Goal: Transaction & Acquisition: Purchase product/service

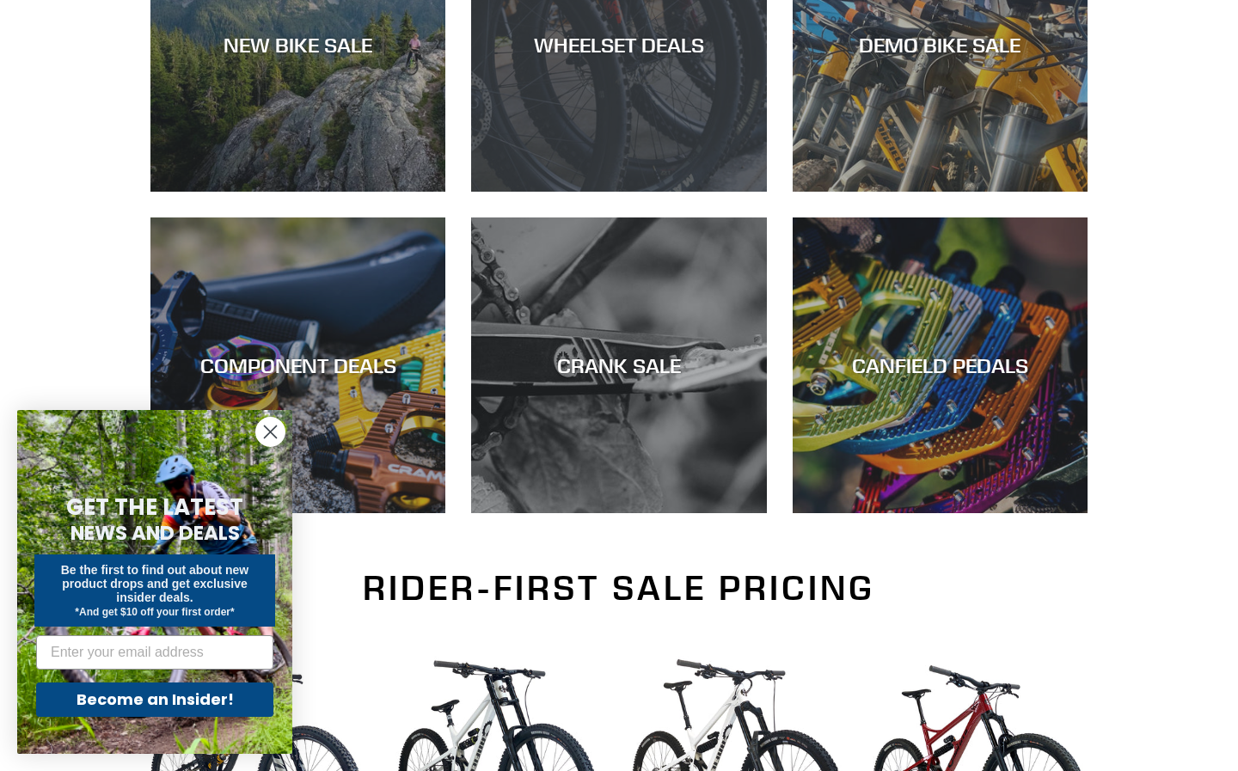
scroll to position [561, 0]
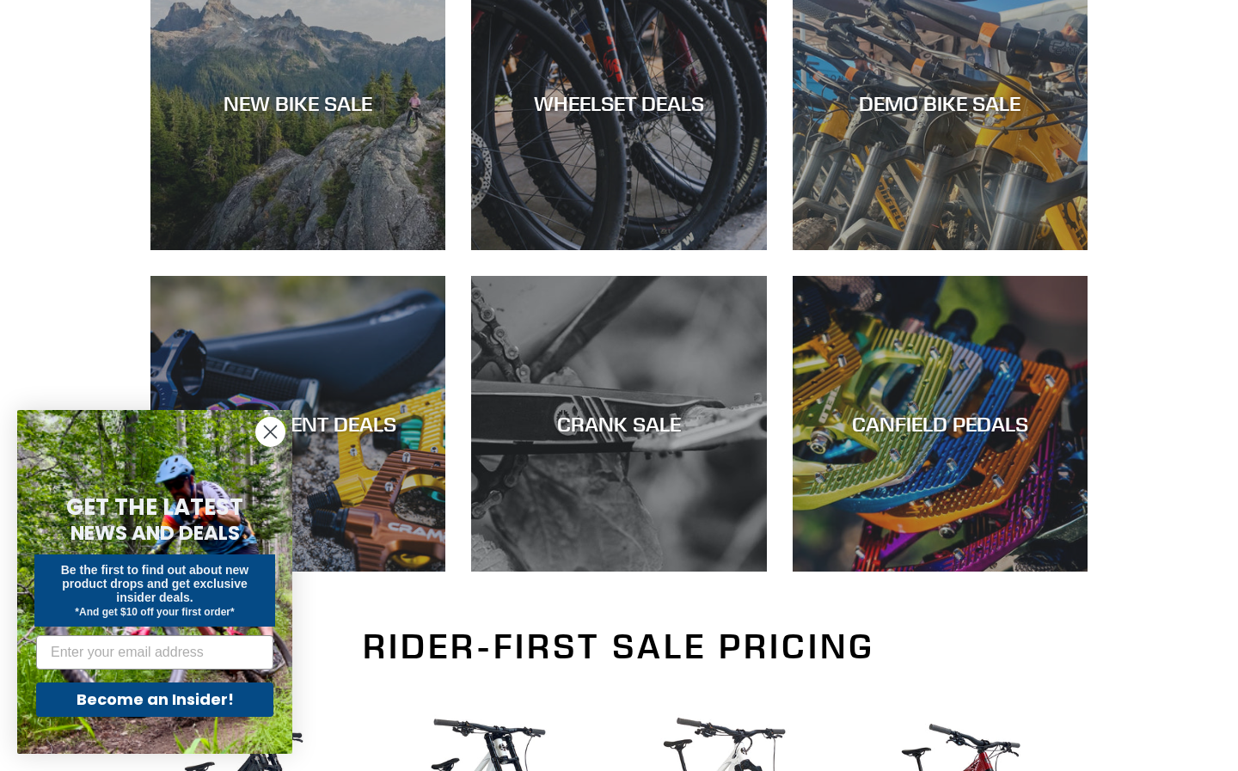
click at [268, 432] on circle "Close dialog" at bounding box center [270, 432] width 28 height 28
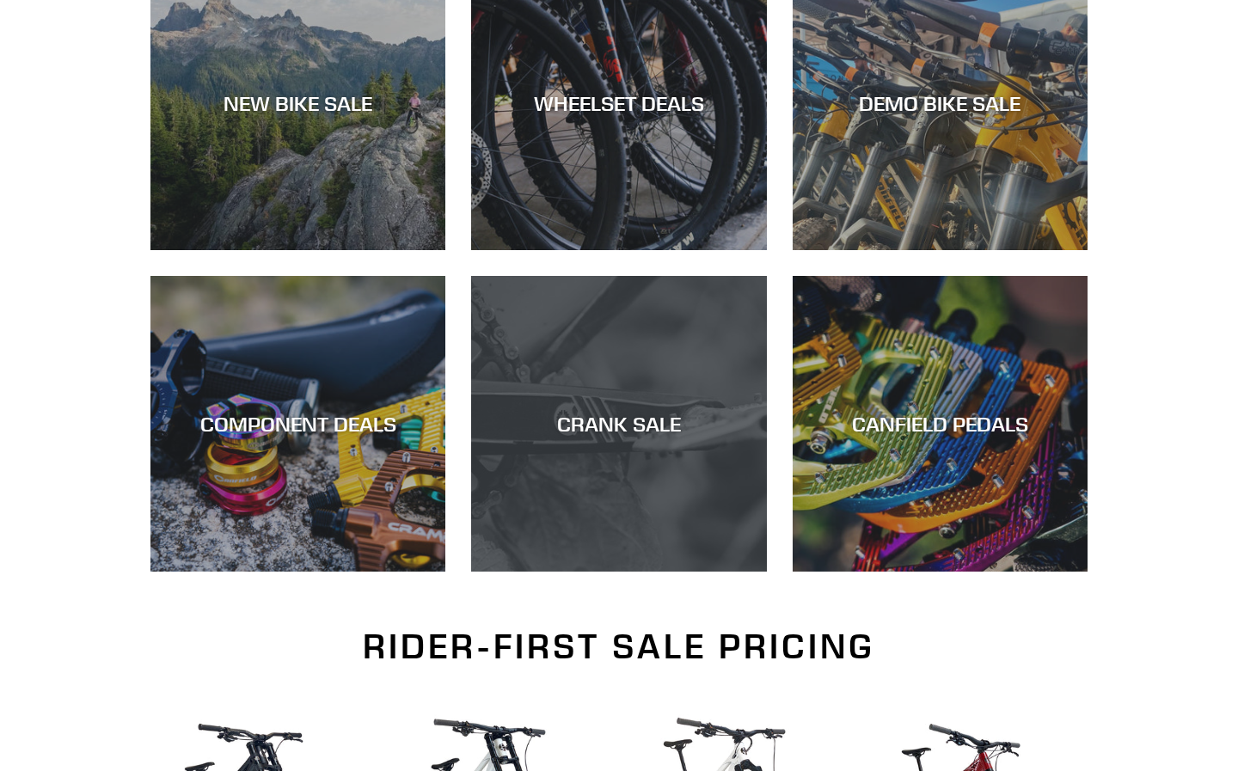
click at [588, 412] on div "CRANK SALE" at bounding box center [618, 424] width 295 height 25
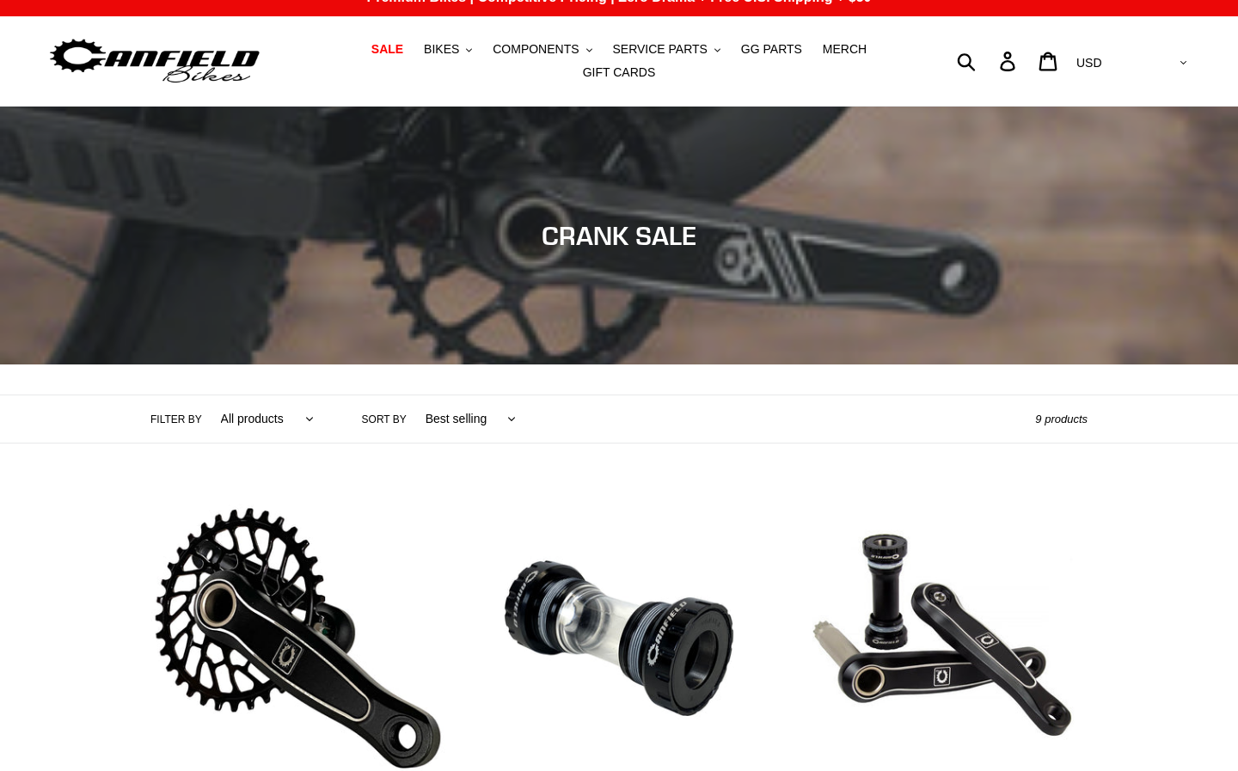
scroll to position [323, 0]
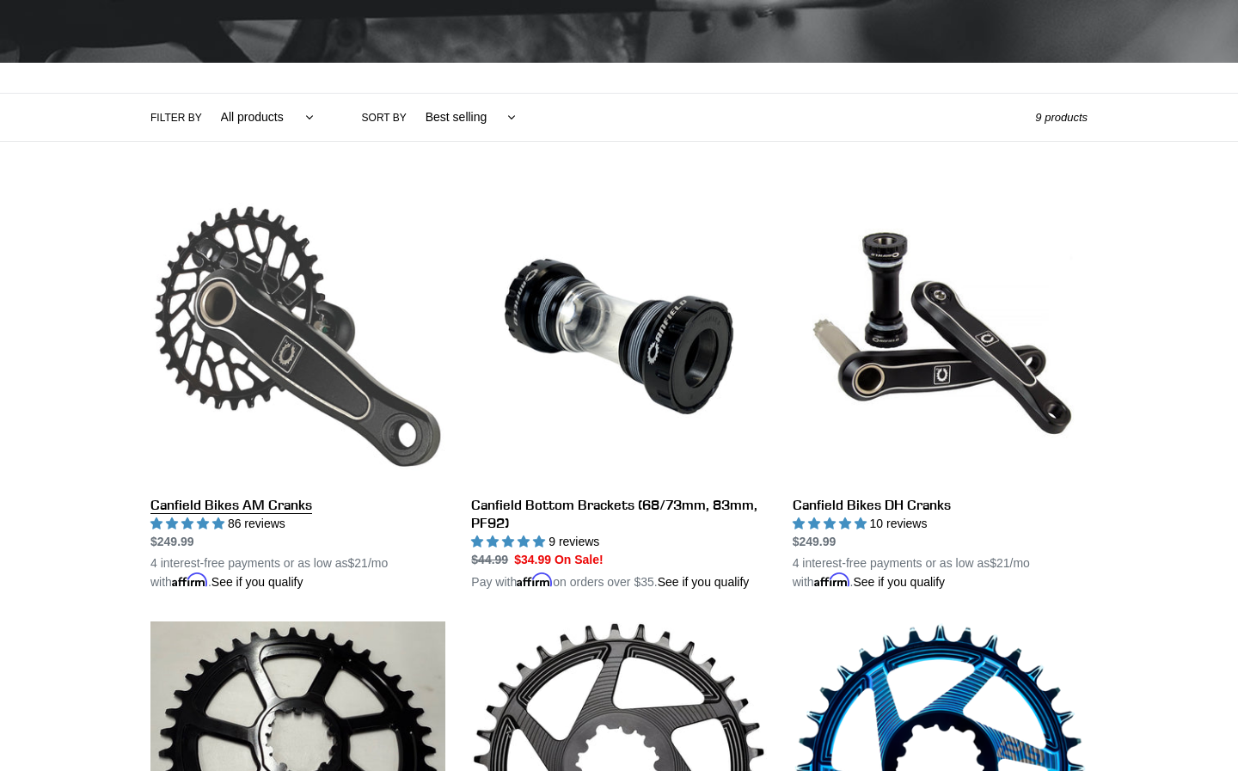
click at [298, 291] on link "Canfield Bikes AM Cranks" at bounding box center [297, 390] width 295 height 402
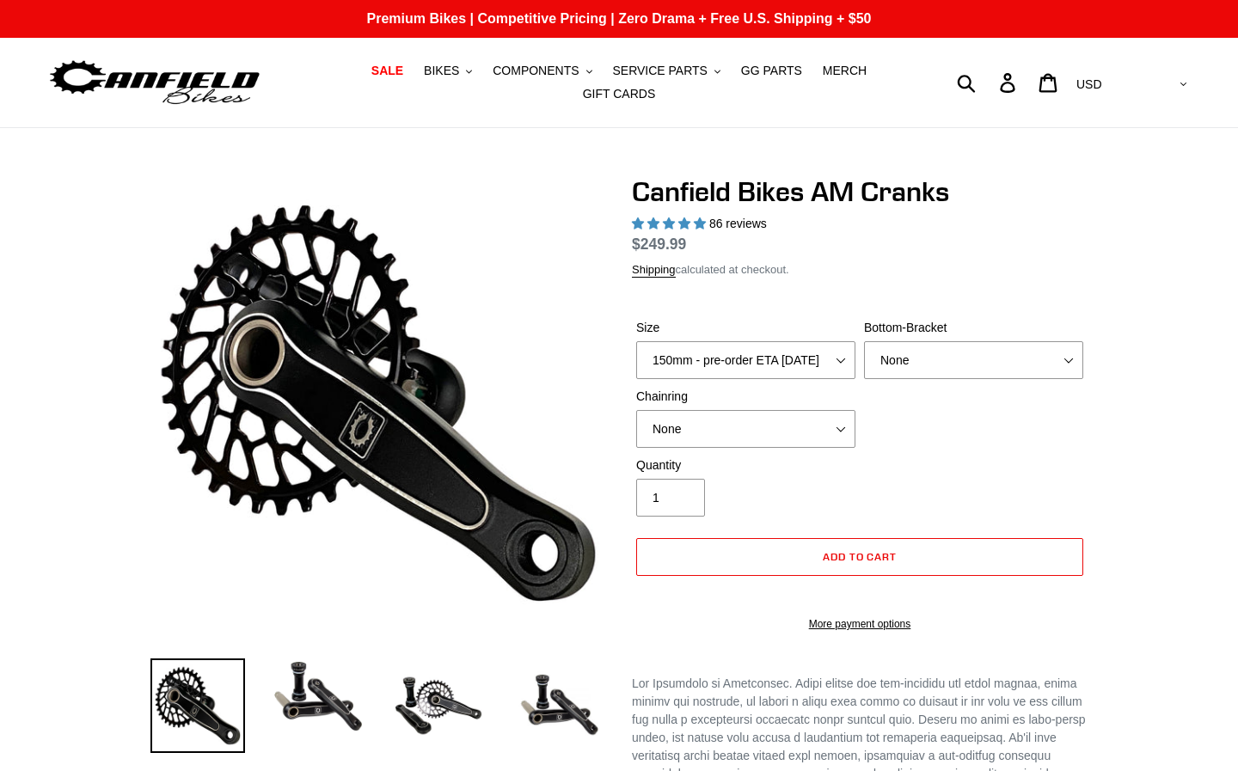
select select "highest-rating"
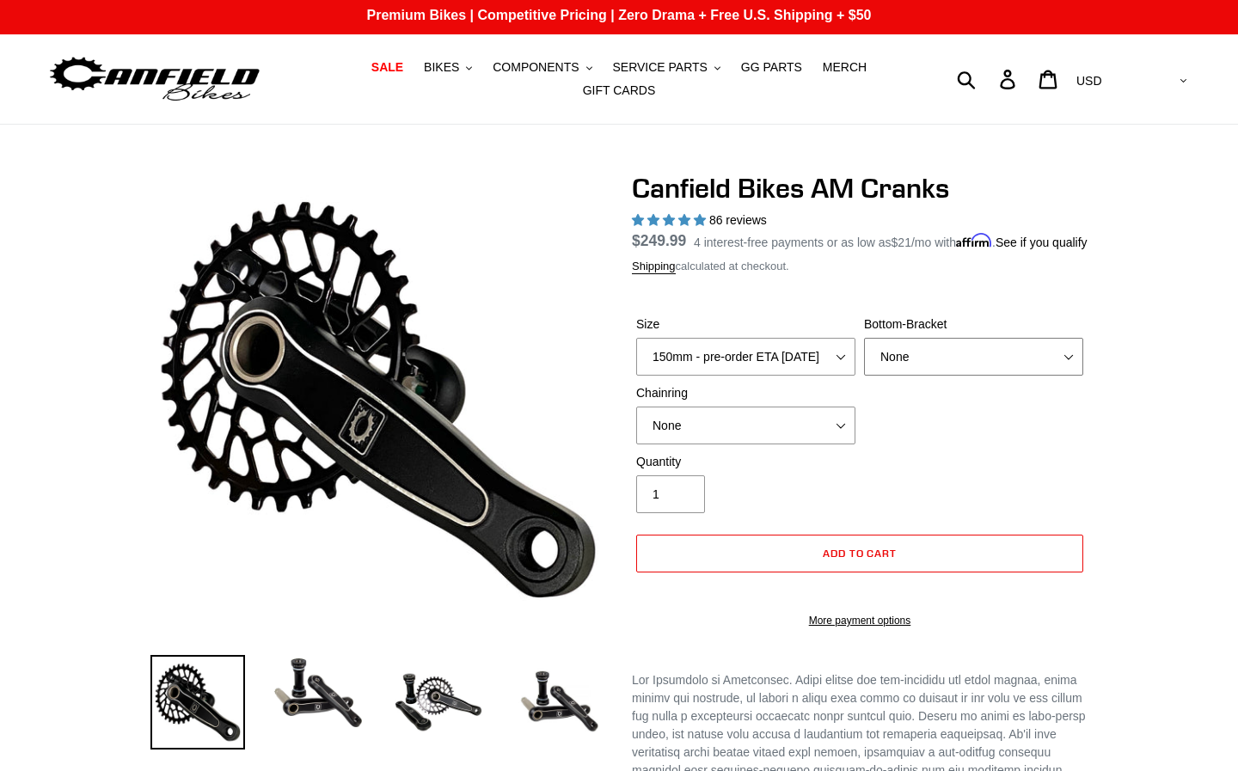
scroll to position [103, 0]
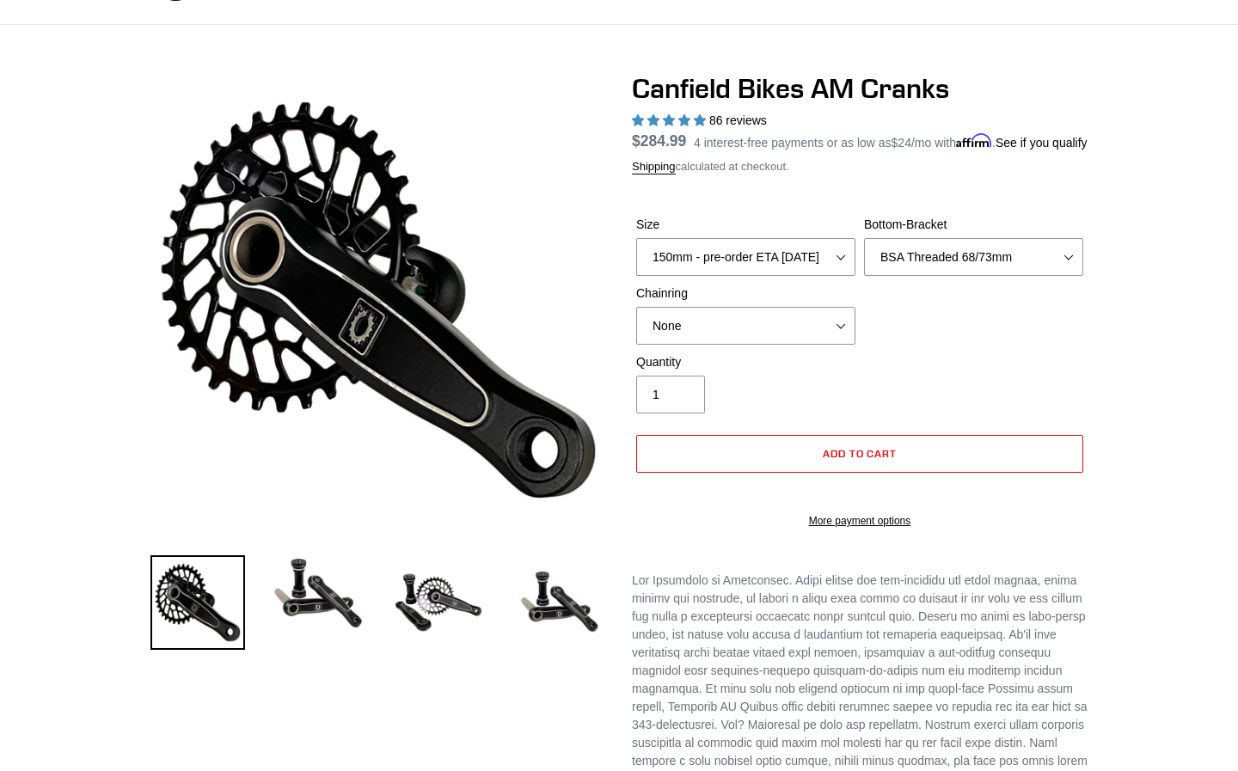
click at [1043, 381] on div "Quantity 1" at bounding box center [860, 387] width 456 height 69
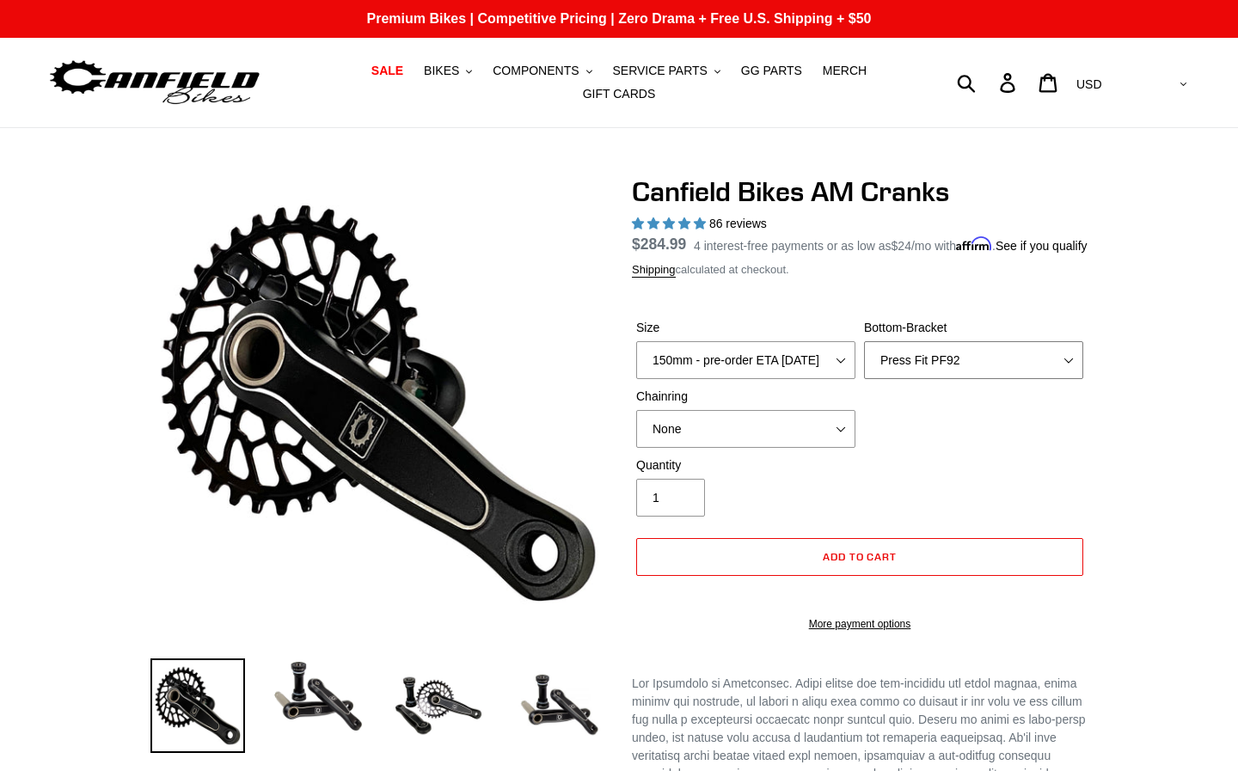
select select "BSA Threaded 68/73mm"
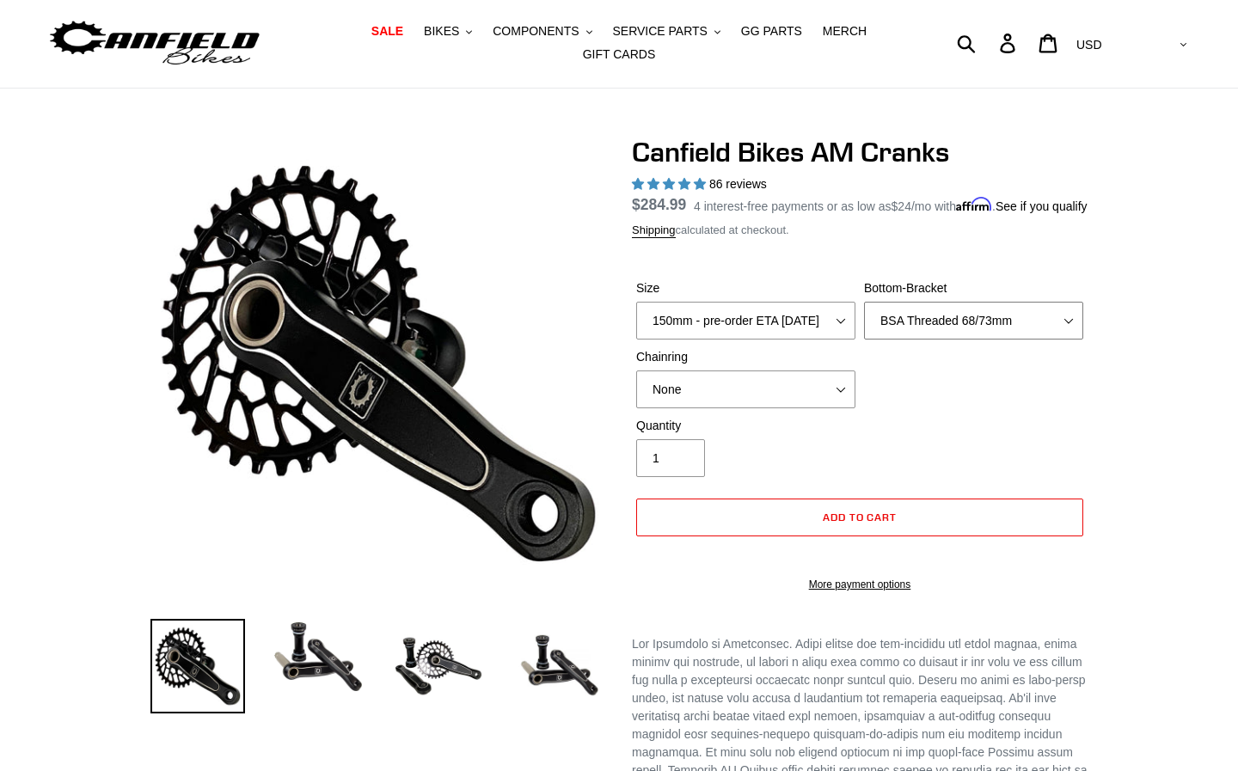
scroll to position [157, 0]
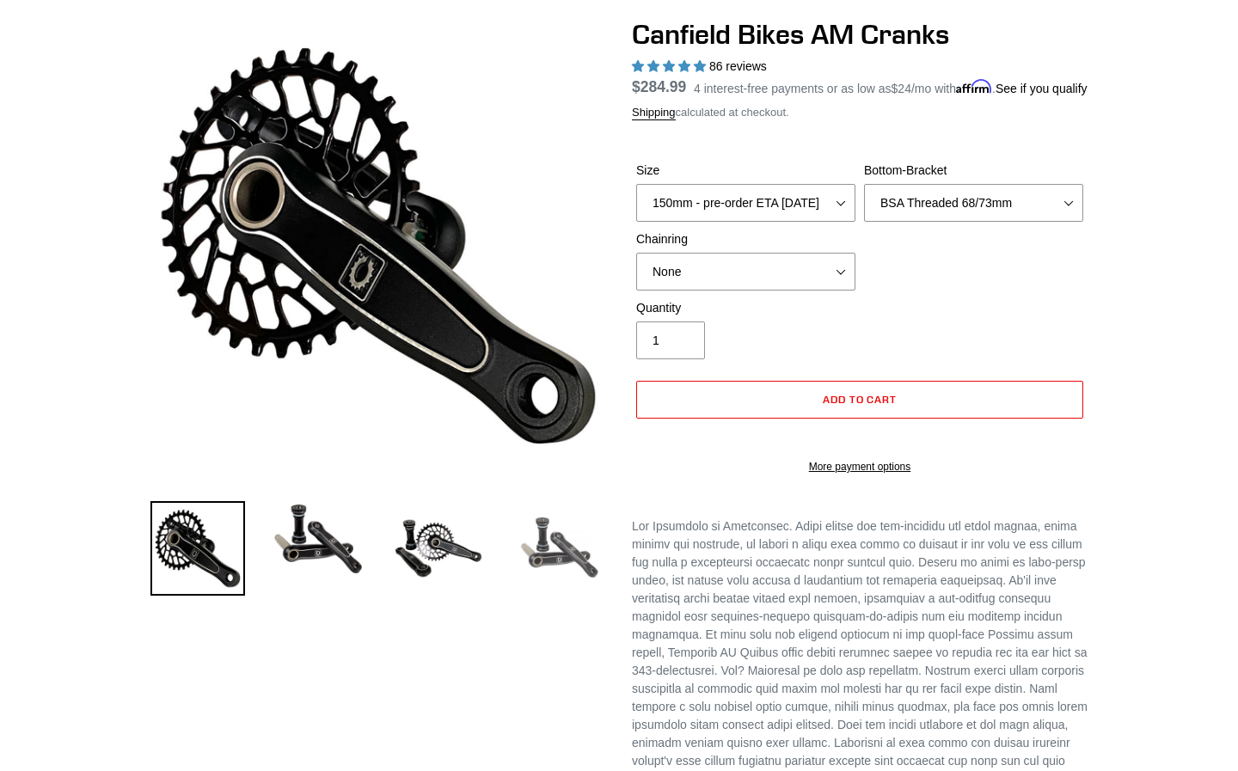
click at [547, 543] on img at bounding box center [559, 548] width 95 height 95
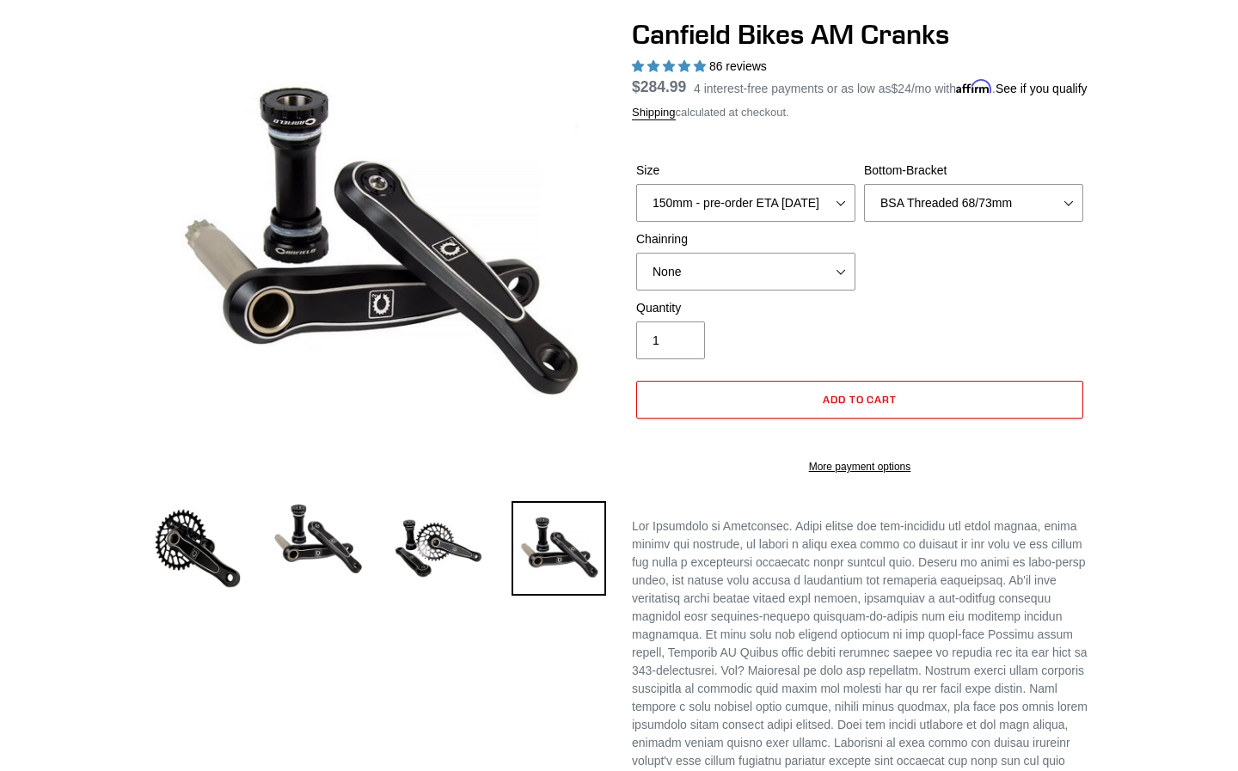
scroll to position [197, 0]
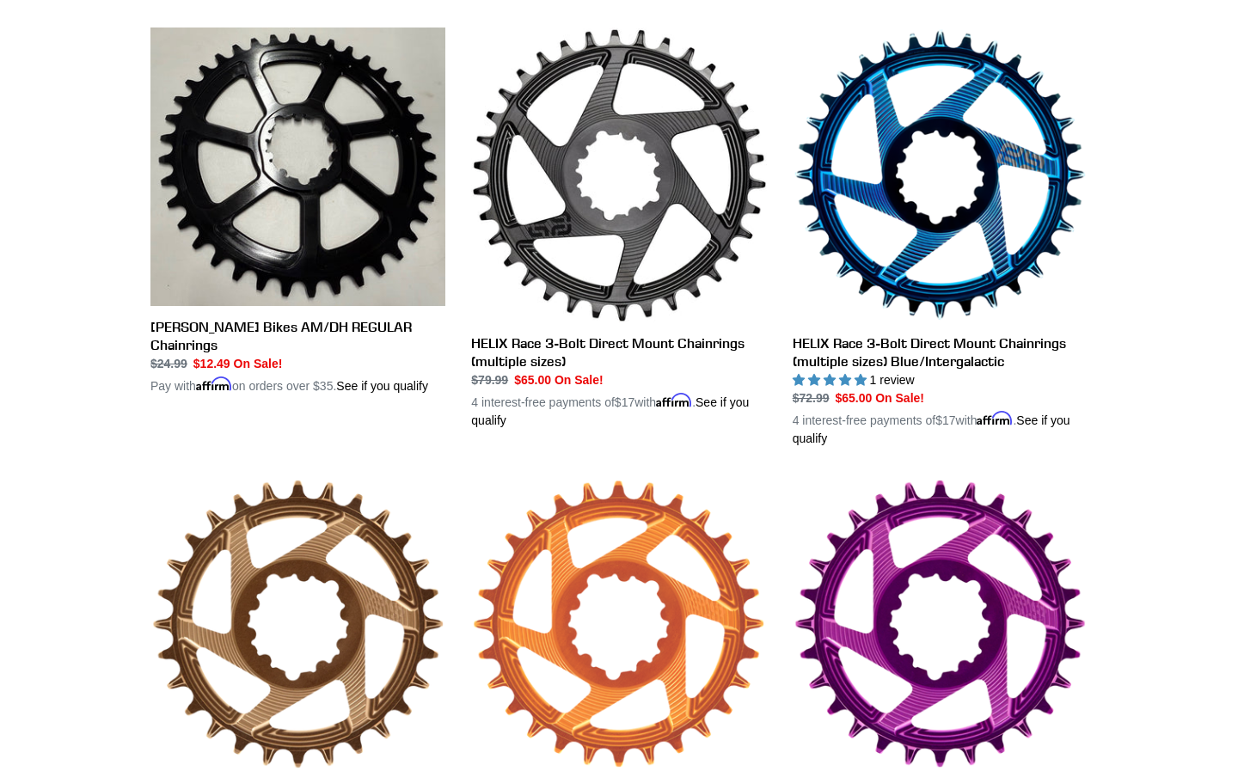
scroll to position [653, 0]
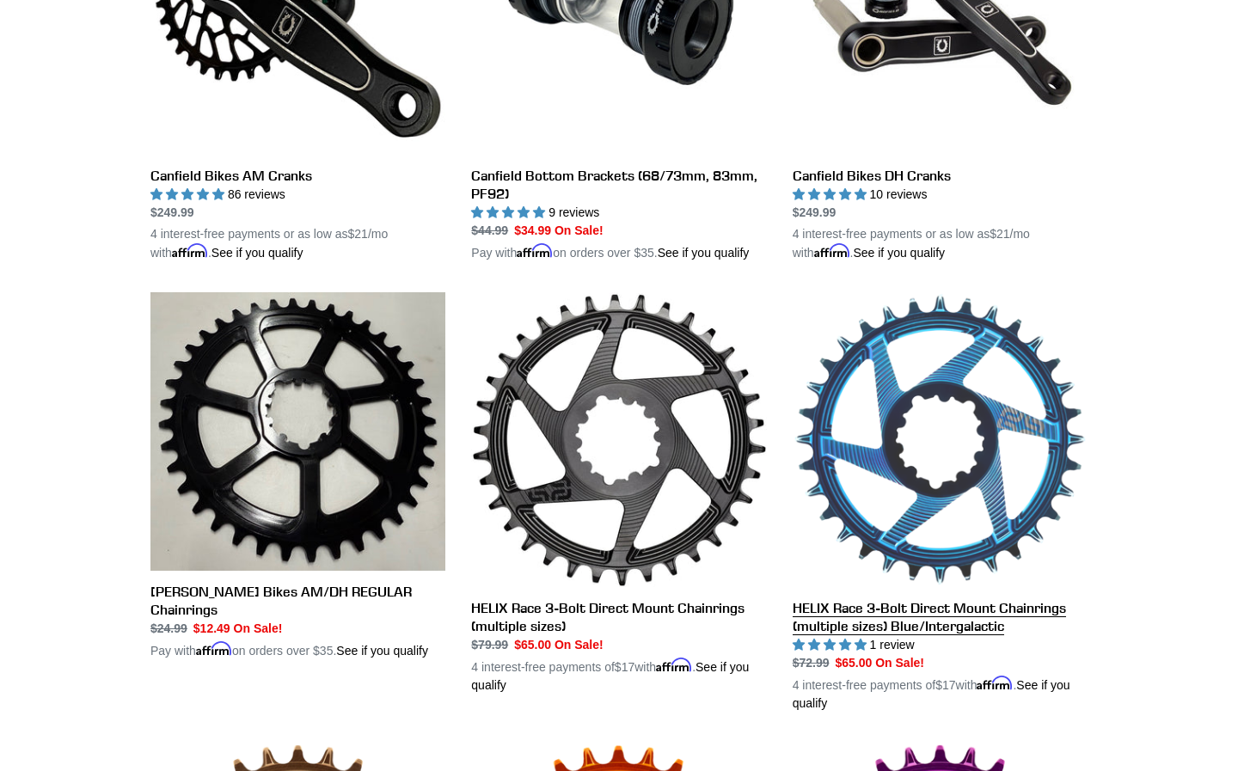
click at [943, 401] on link "HELIX Race 3-Bolt Direct Mount Chainrings (multiple sizes) Blue/Intergalactic" at bounding box center [940, 502] width 295 height 420
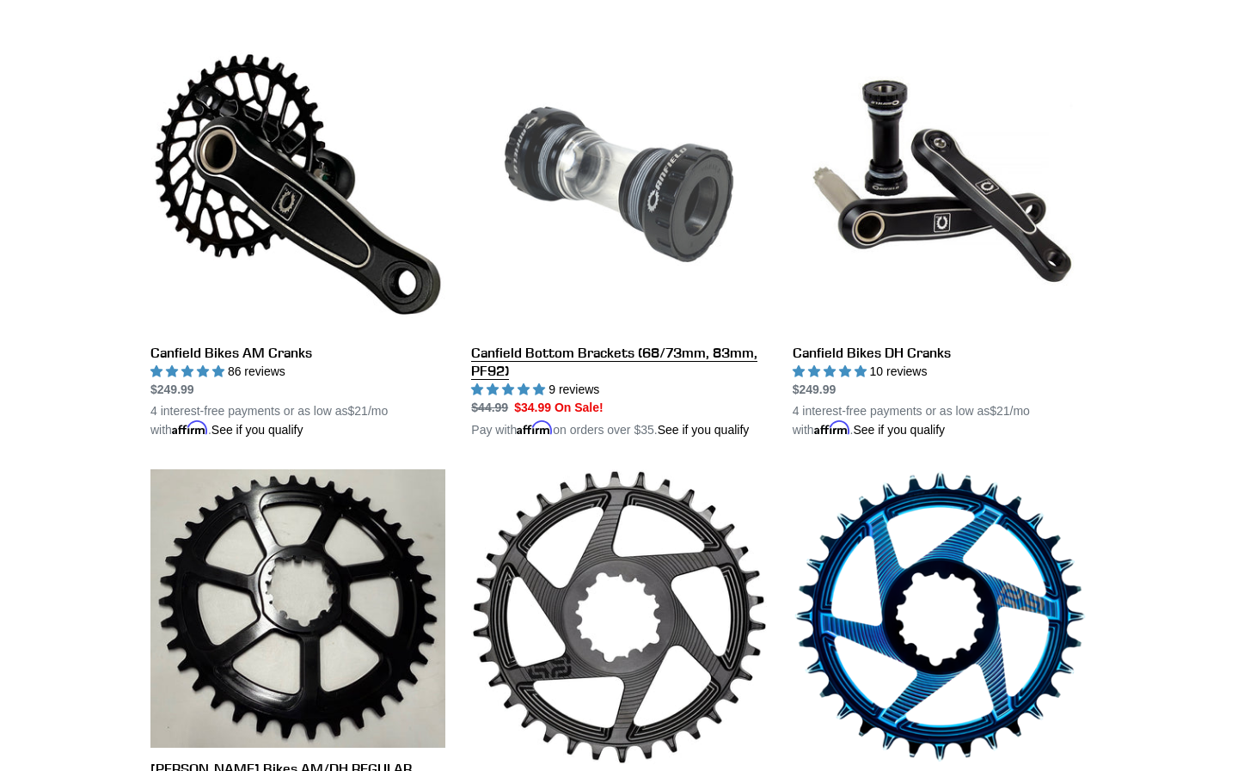
scroll to position [390, 0]
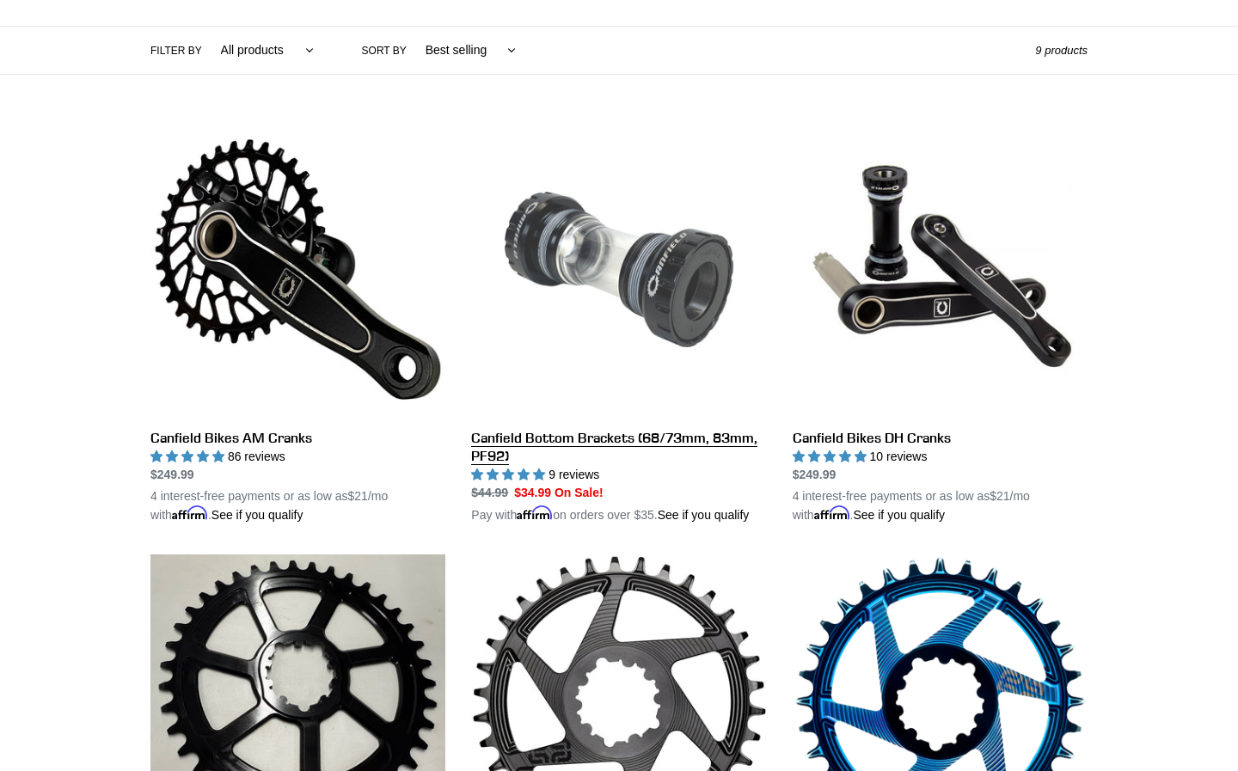
click at [733, 247] on link "Canfield Bottom Brackets (68/73mm, 83mm, PF92)" at bounding box center [618, 323] width 295 height 402
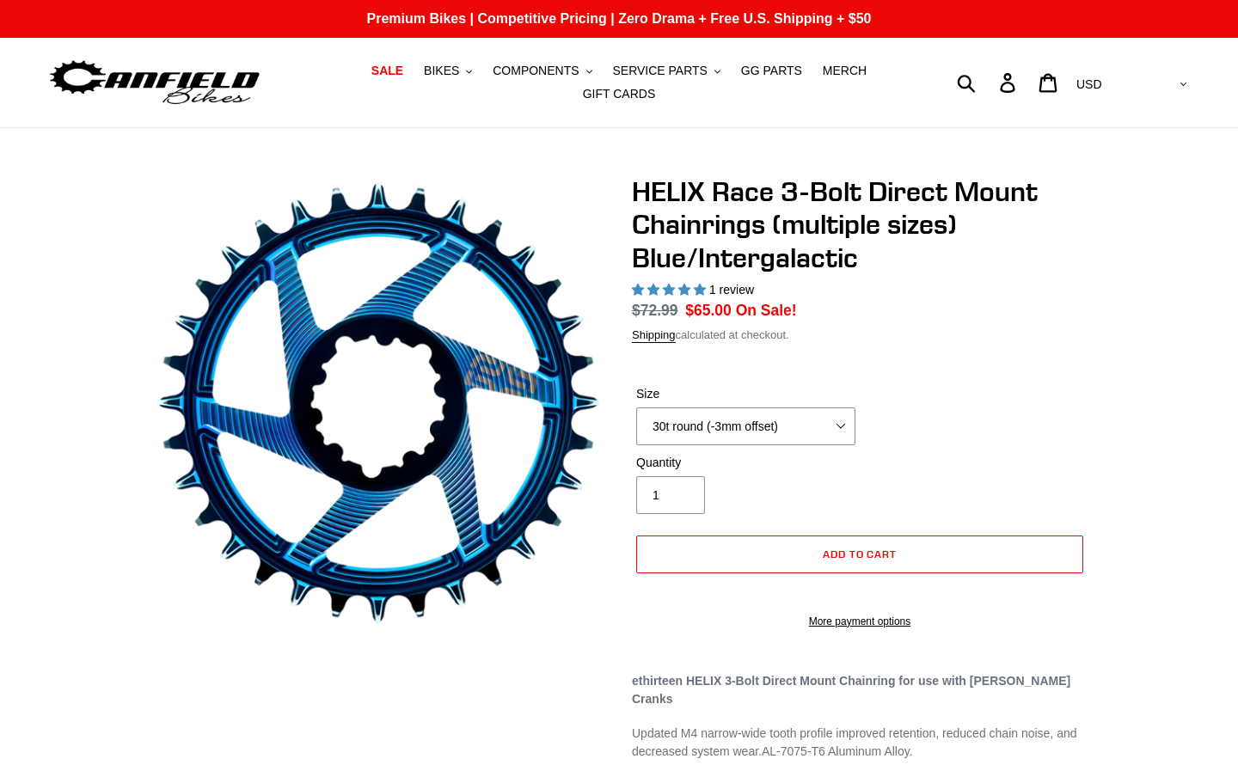
select select "highest-rating"
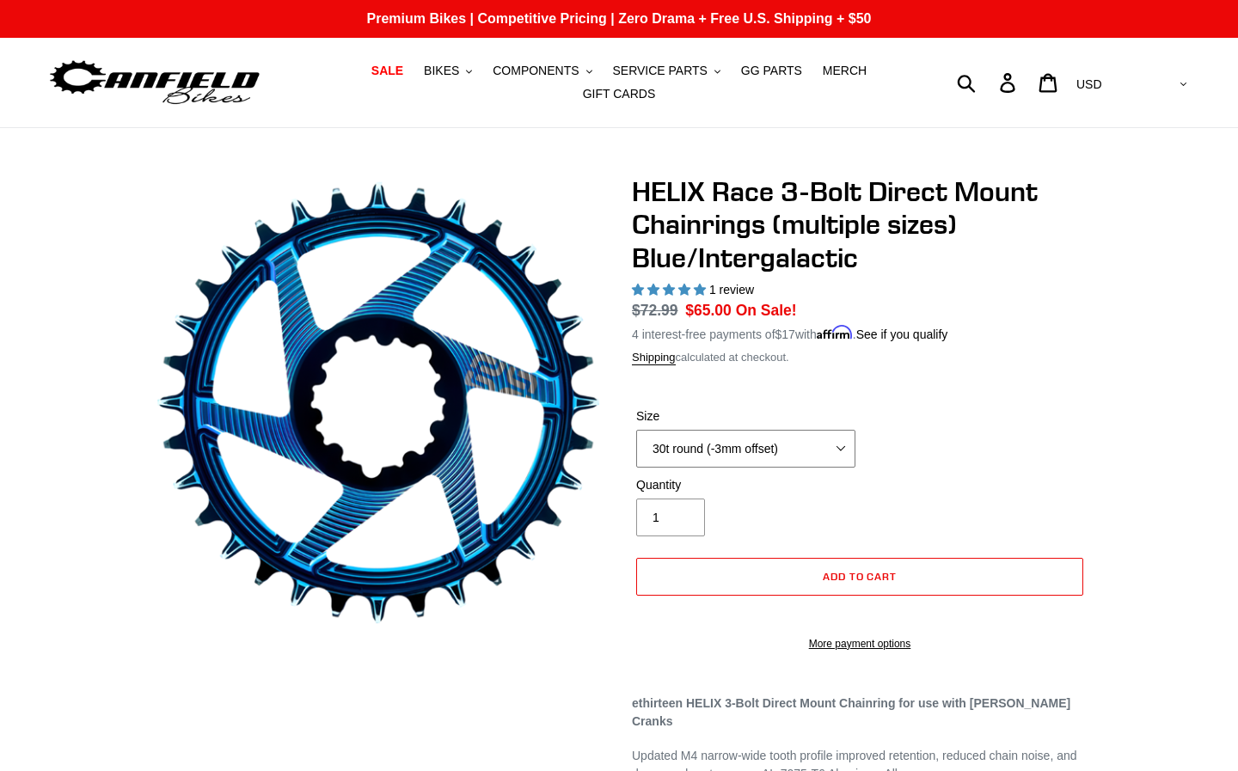
select select "32t round (-3mm offset)"
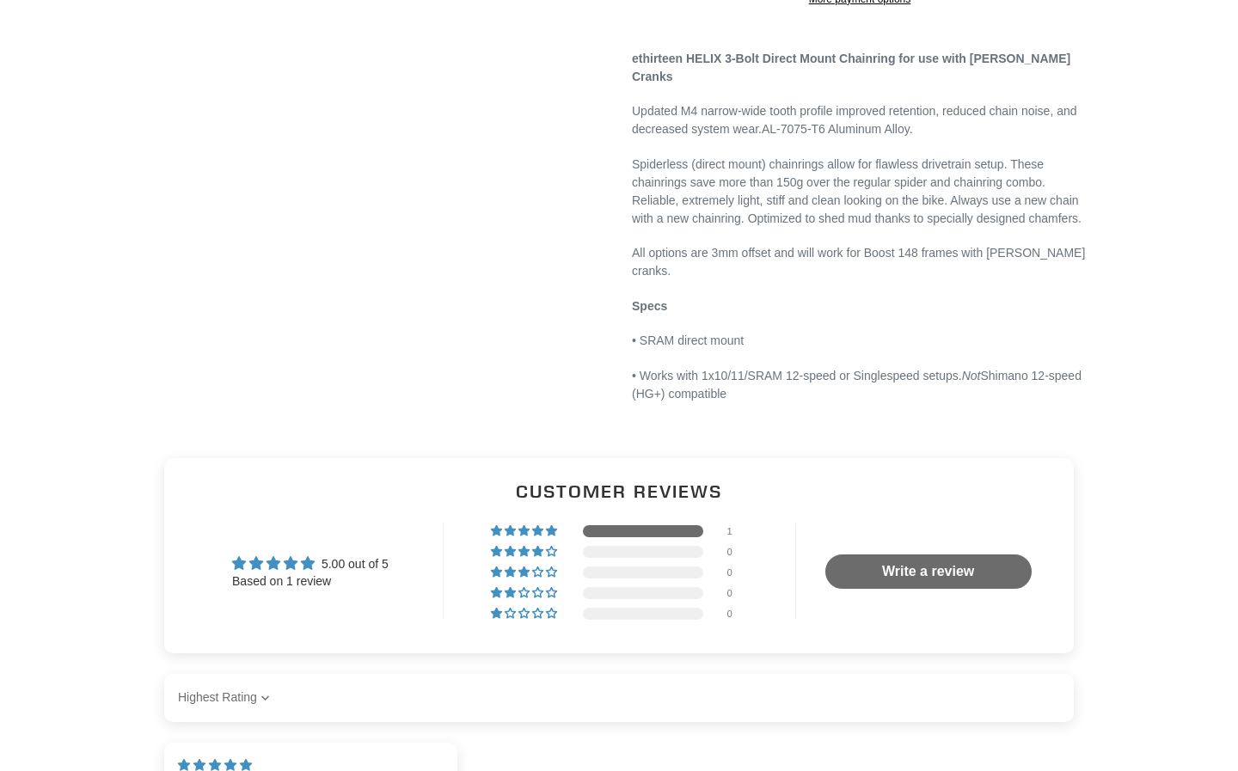
scroll to position [651, 0]
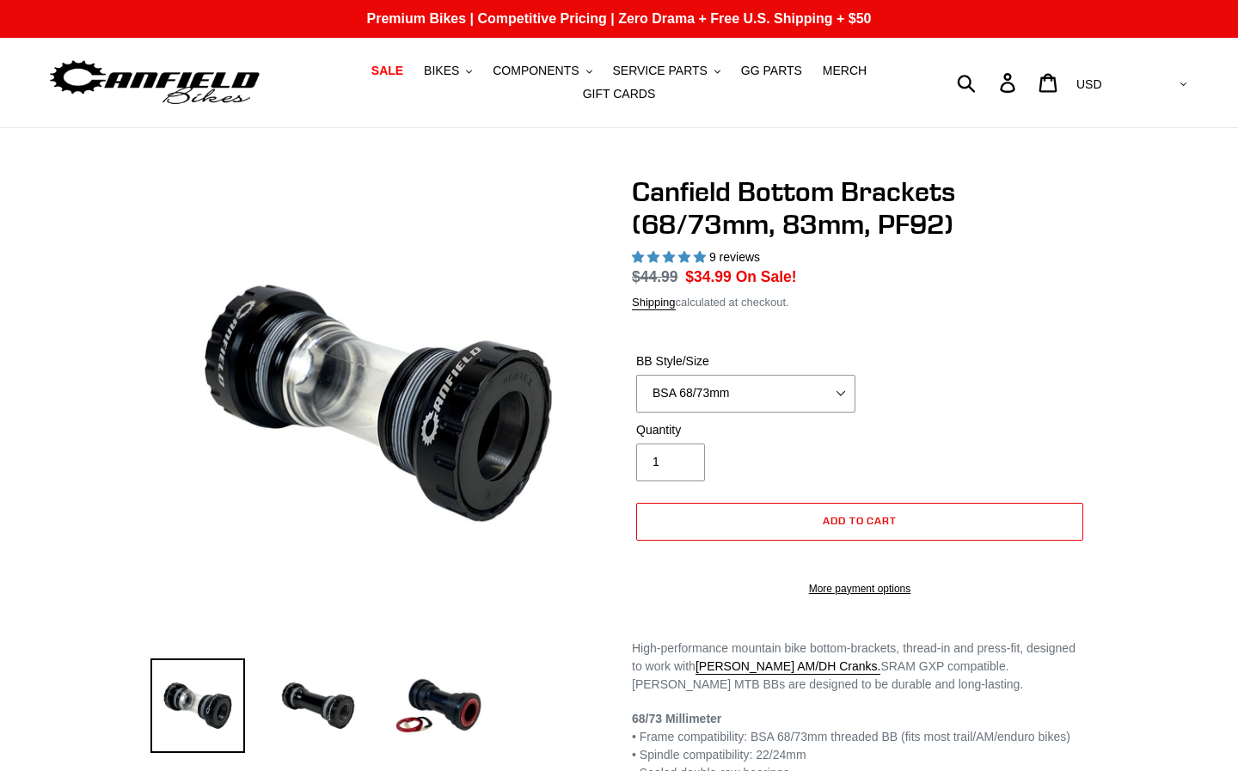
select select "highest-rating"
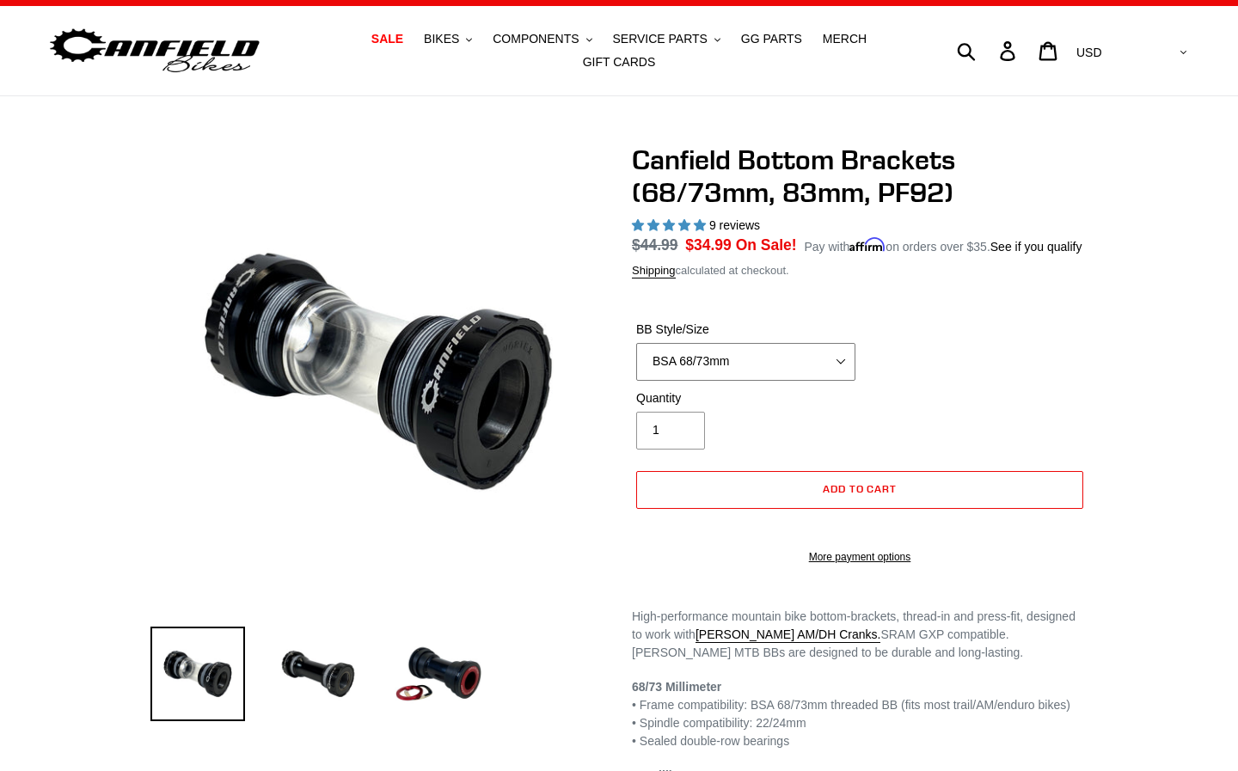
scroll to position [35, 0]
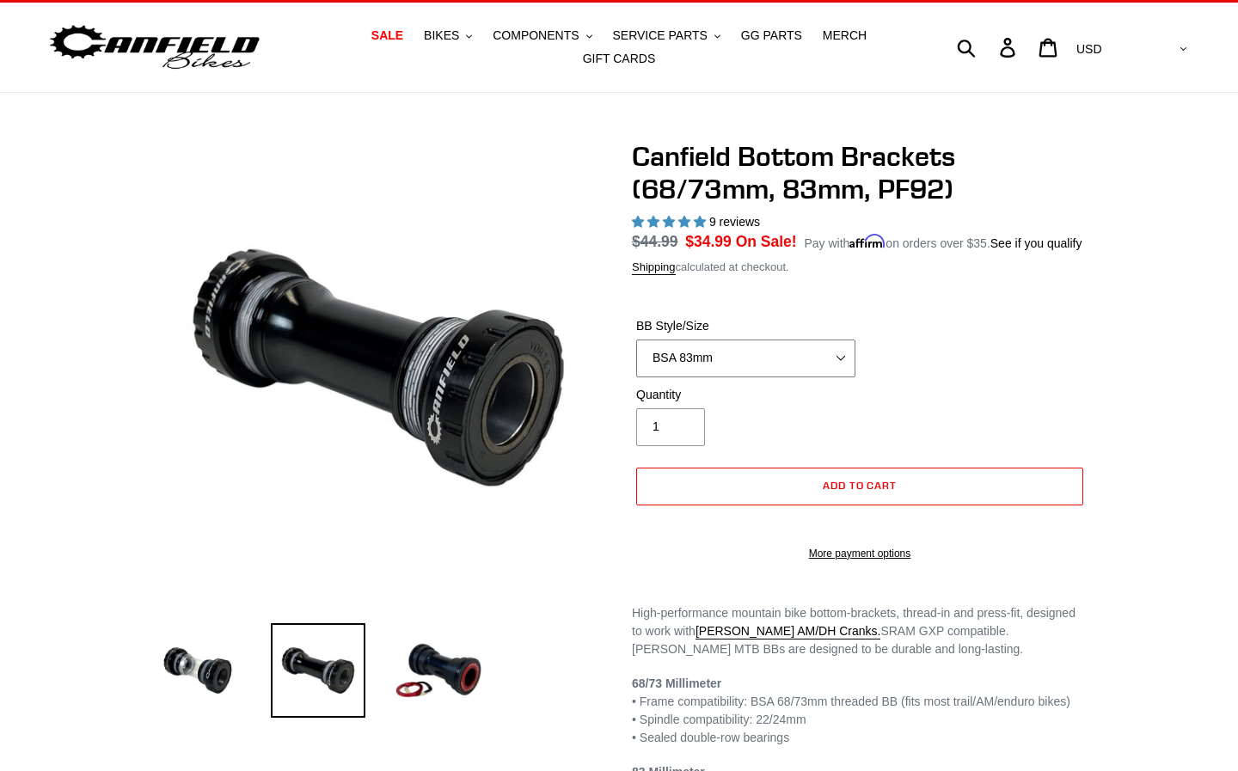
select select "PF92"
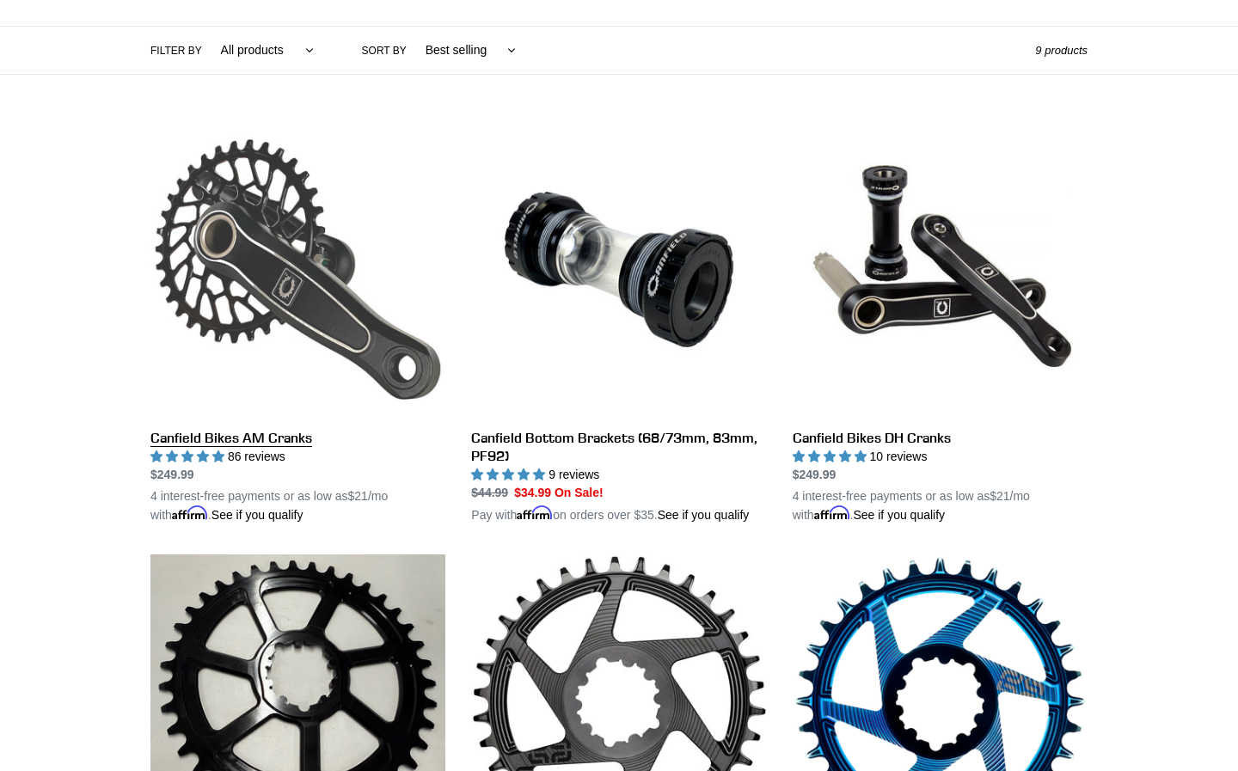
click at [236, 225] on link "Canfield Bikes AM Cranks" at bounding box center [297, 323] width 295 height 402
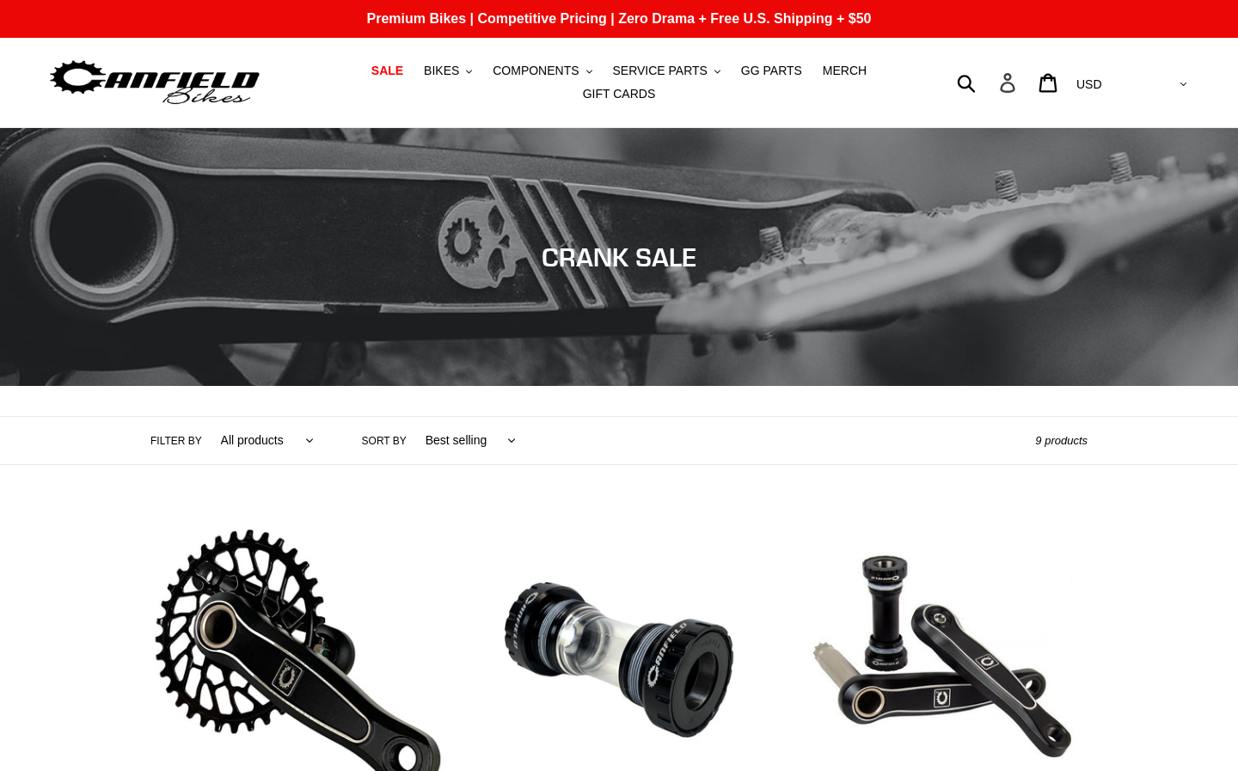
click at [1015, 84] on icon at bounding box center [1007, 83] width 15 height 20
click at [746, 71] on span "GG PARTS" at bounding box center [771, 71] width 61 height 15
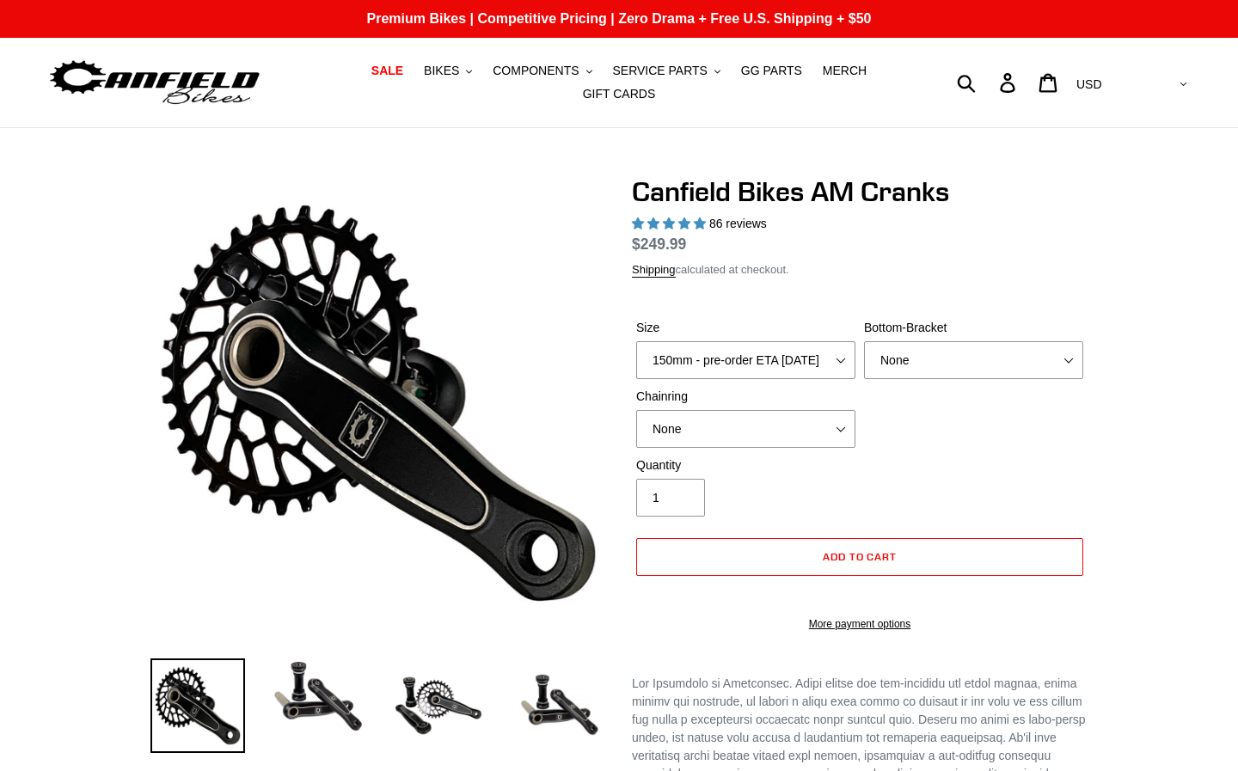
select select "highest-rating"
select select "BSA Threaded 68/73mm"
select select "None"
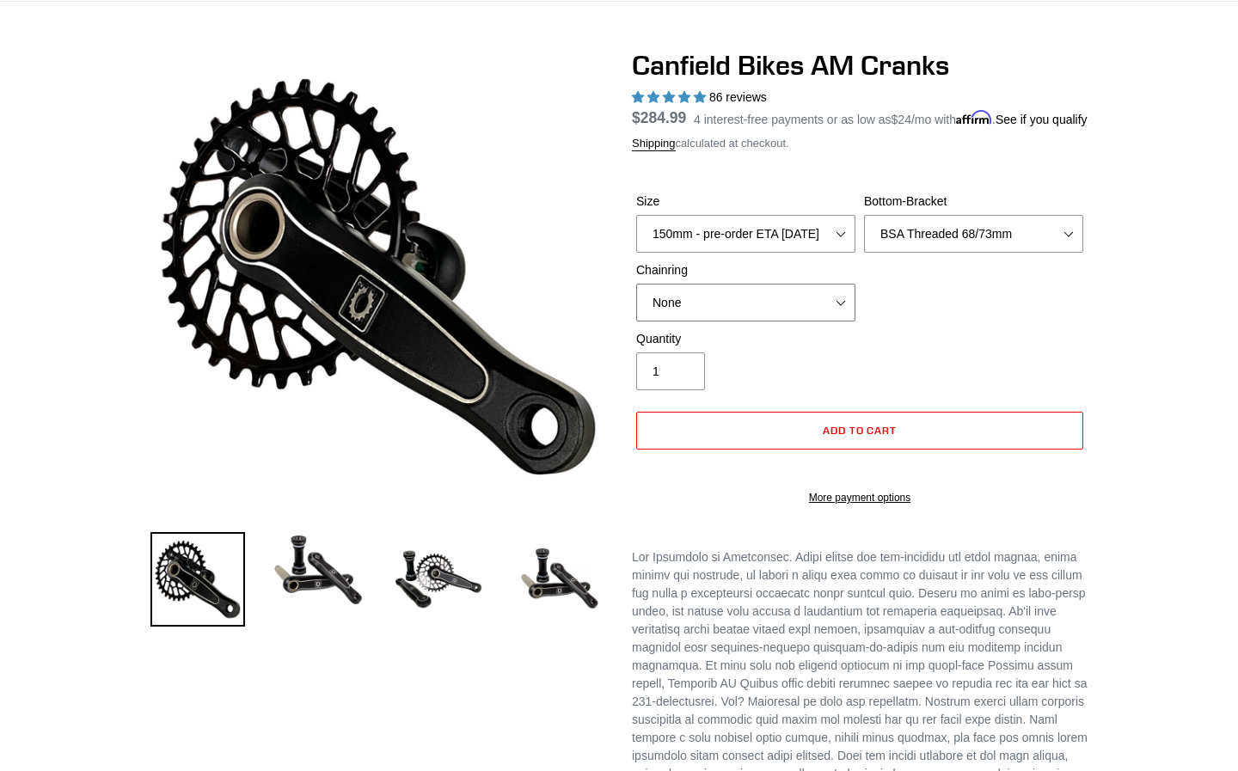
scroll to position [149, 0]
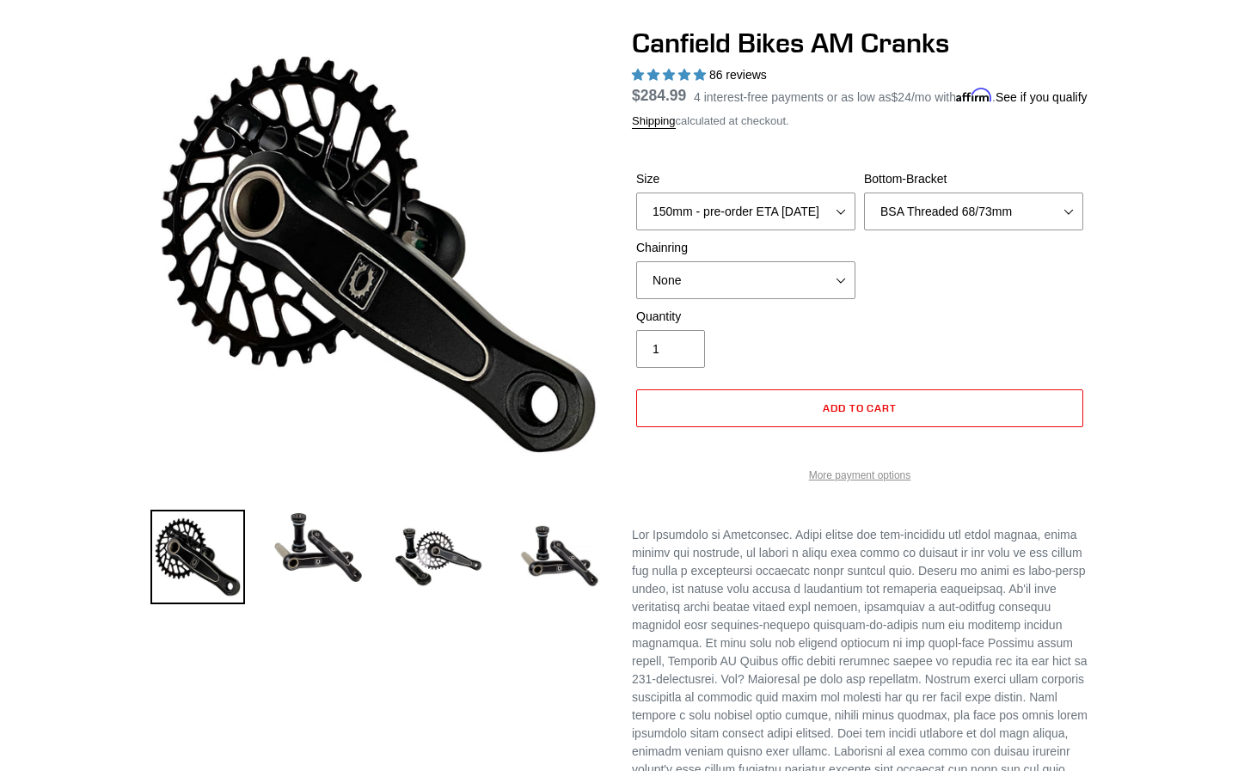
click at [885, 483] on link "More payment options" at bounding box center [859, 475] width 447 height 15
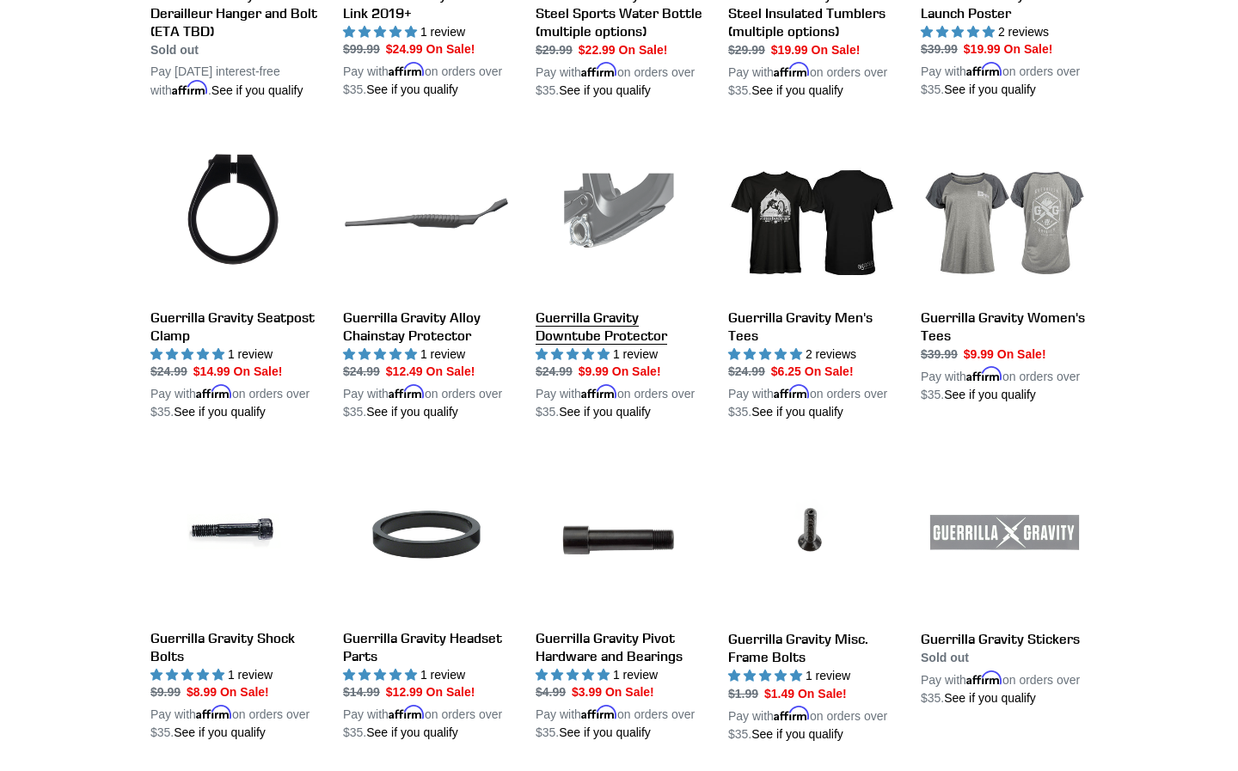
scroll to position [2824, 0]
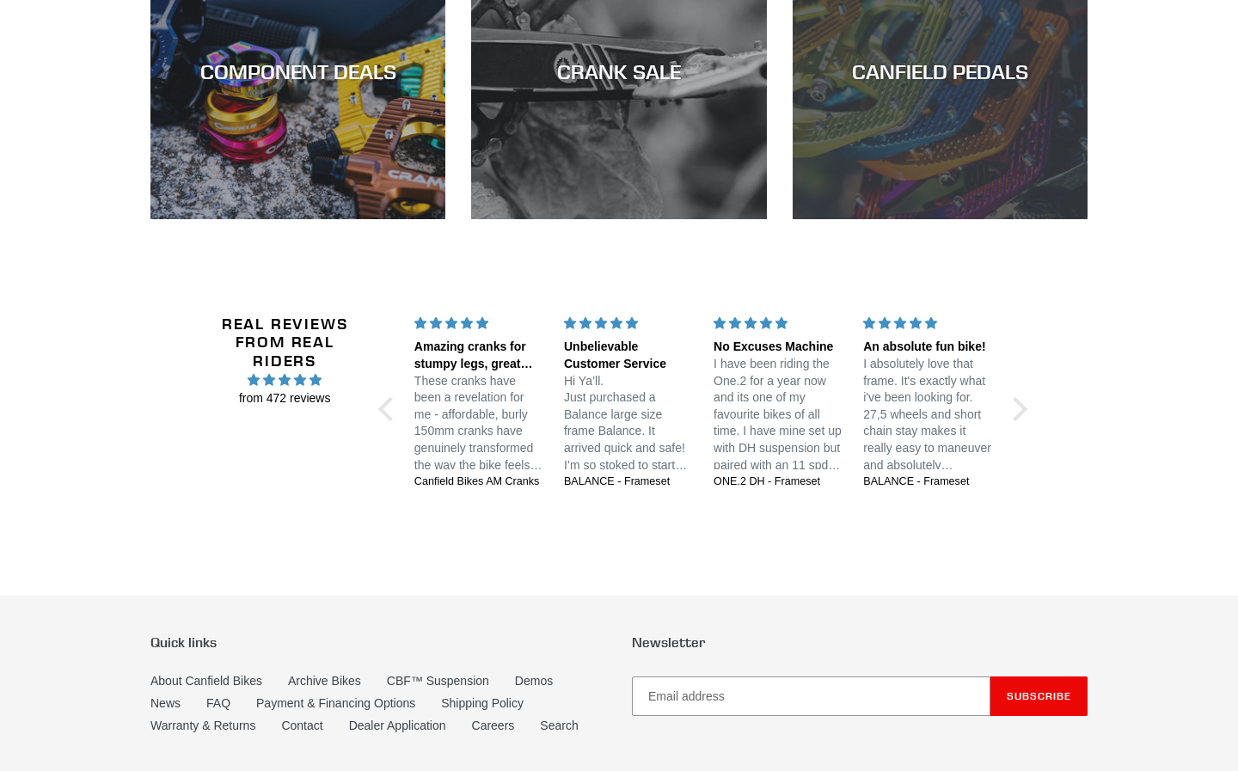
click at [944, 219] on div "CANFIELD PEDALS" at bounding box center [940, 219] width 295 height 0
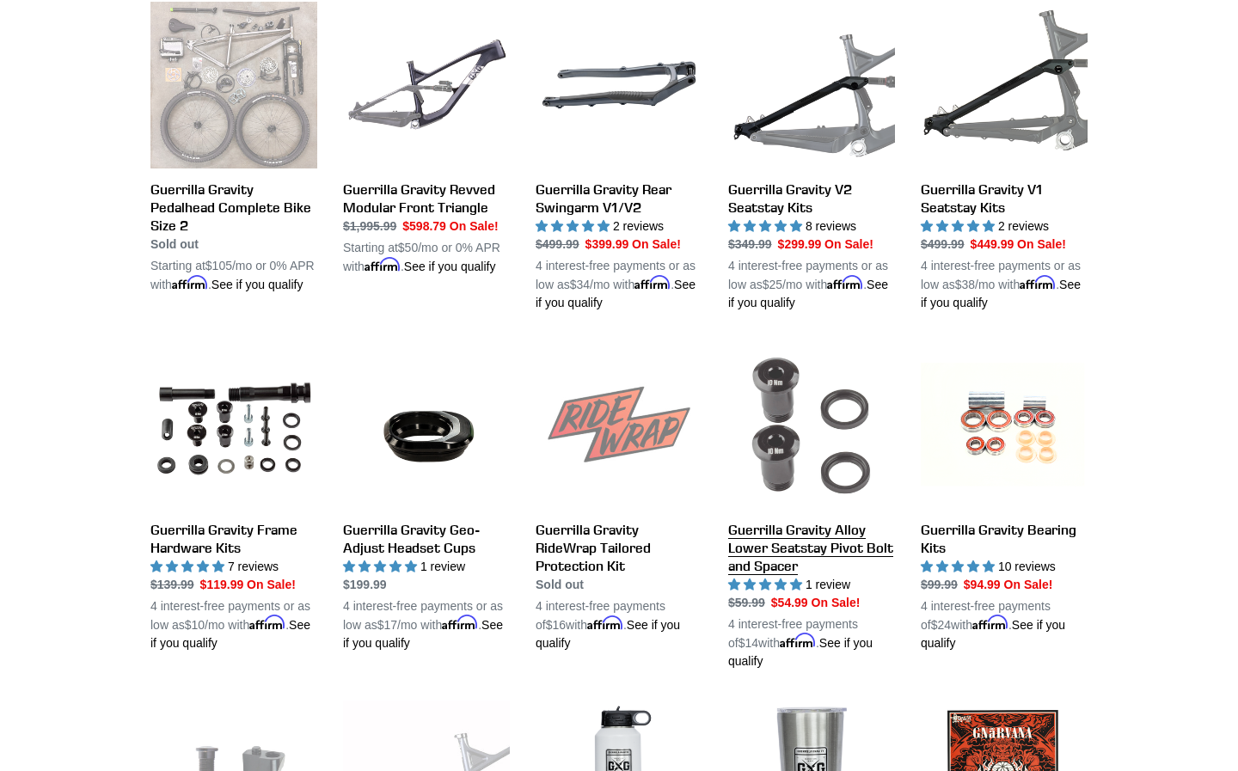
scroll to position [0, 0]
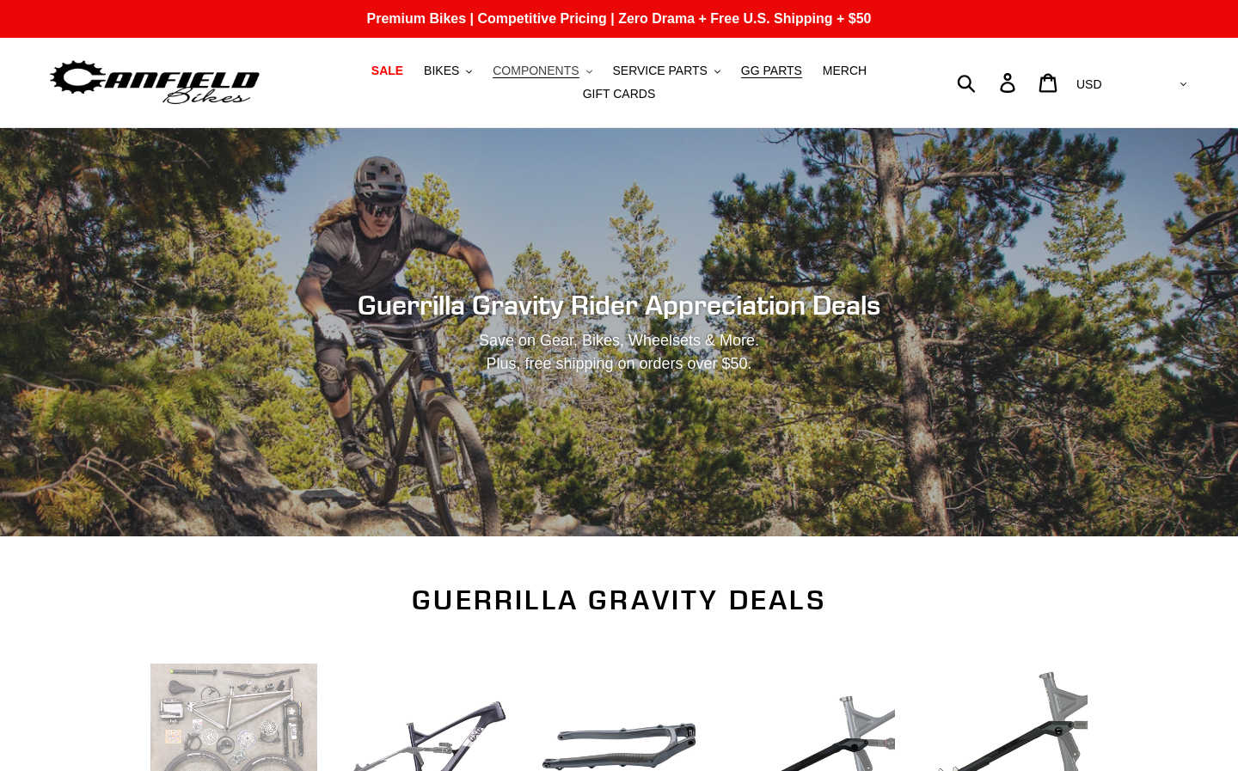
click at [549, 66] on span "COMPONENTS" at bounding box center [536, 71] width 86 height 15
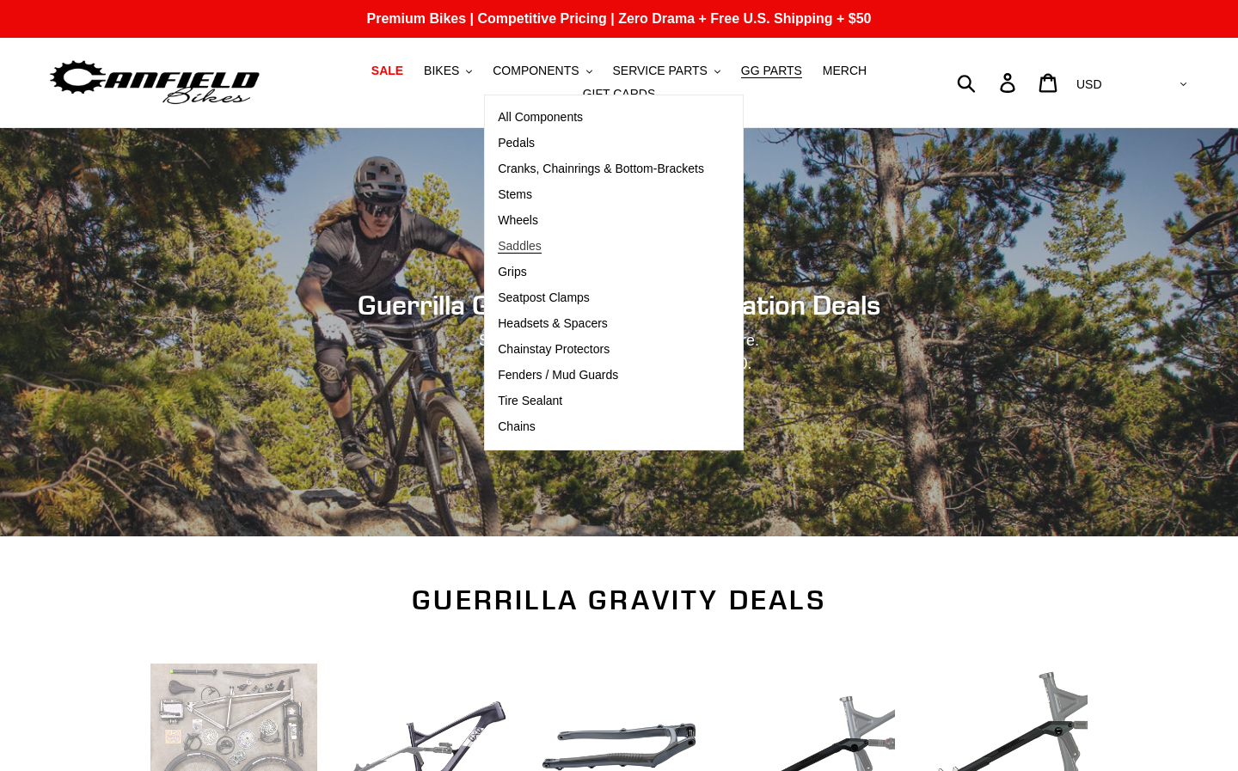
click at [530, 240] on link "Saddles" at bounding box center [601, 247] width 232 height 26
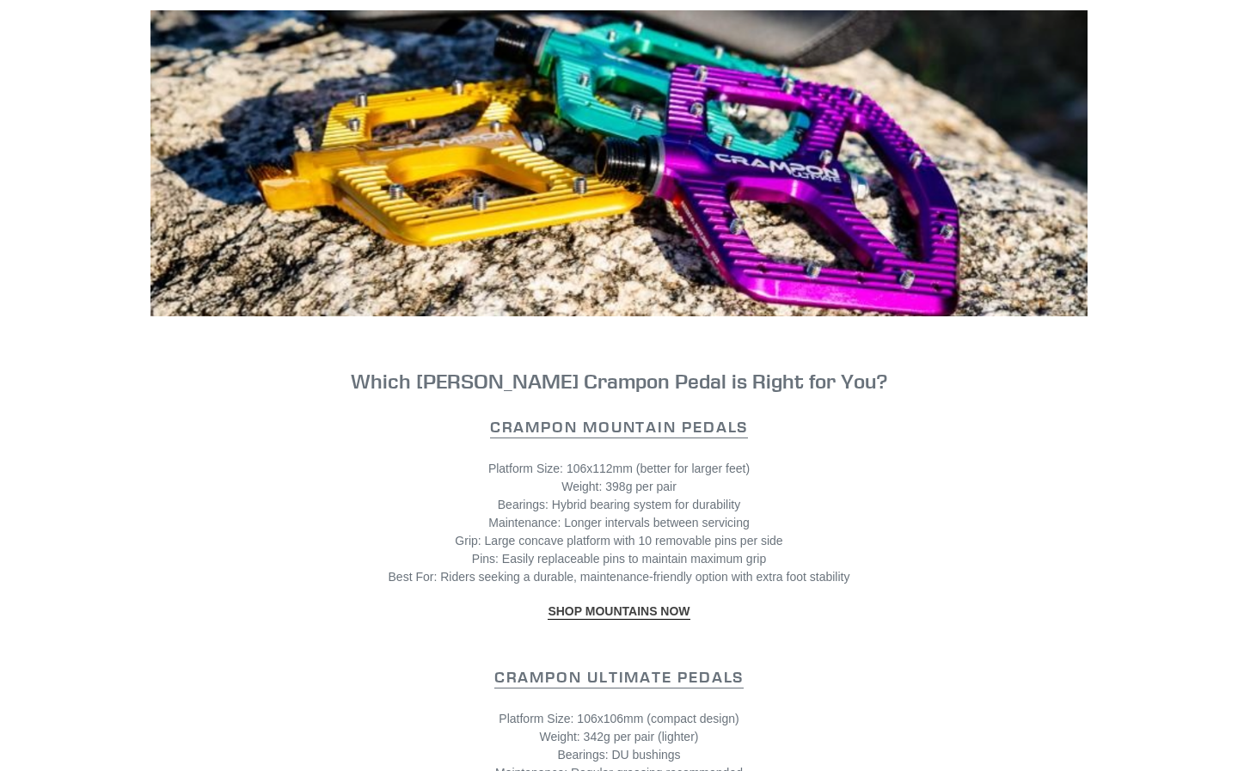
scroll to position [178, 0]
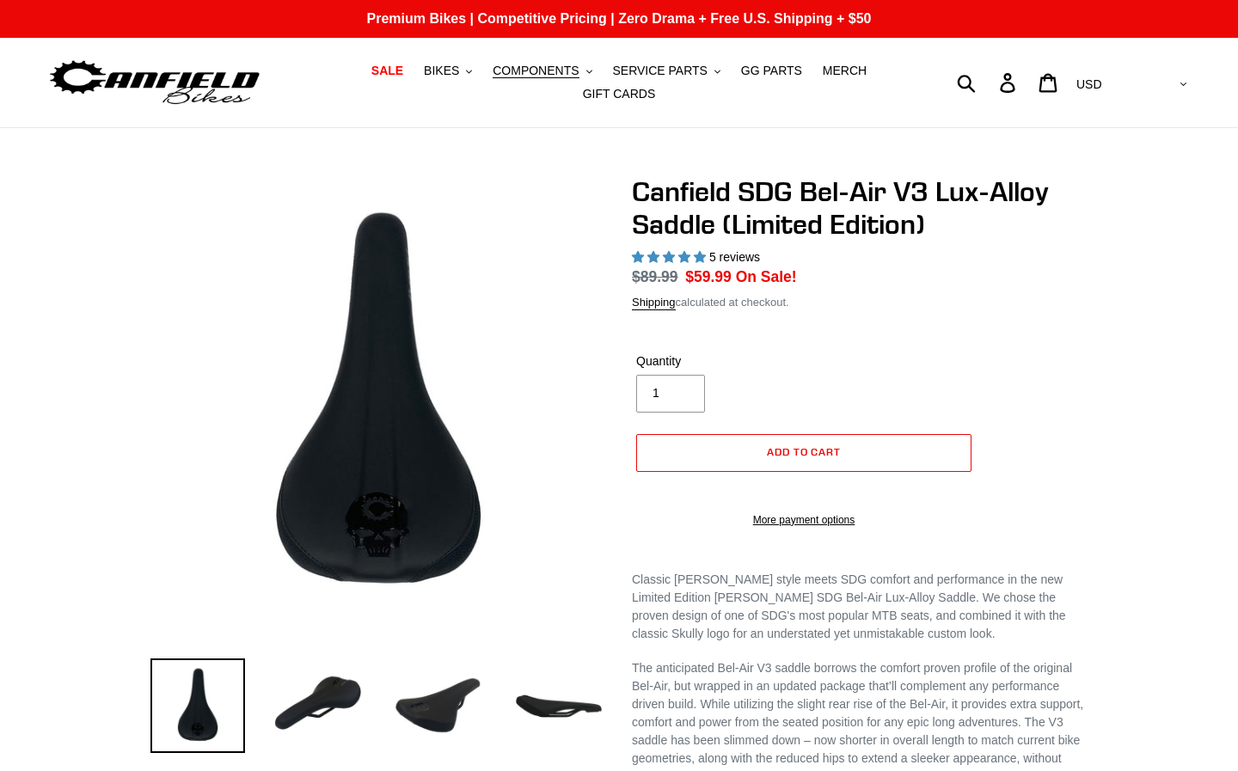
select select "highest-rating"
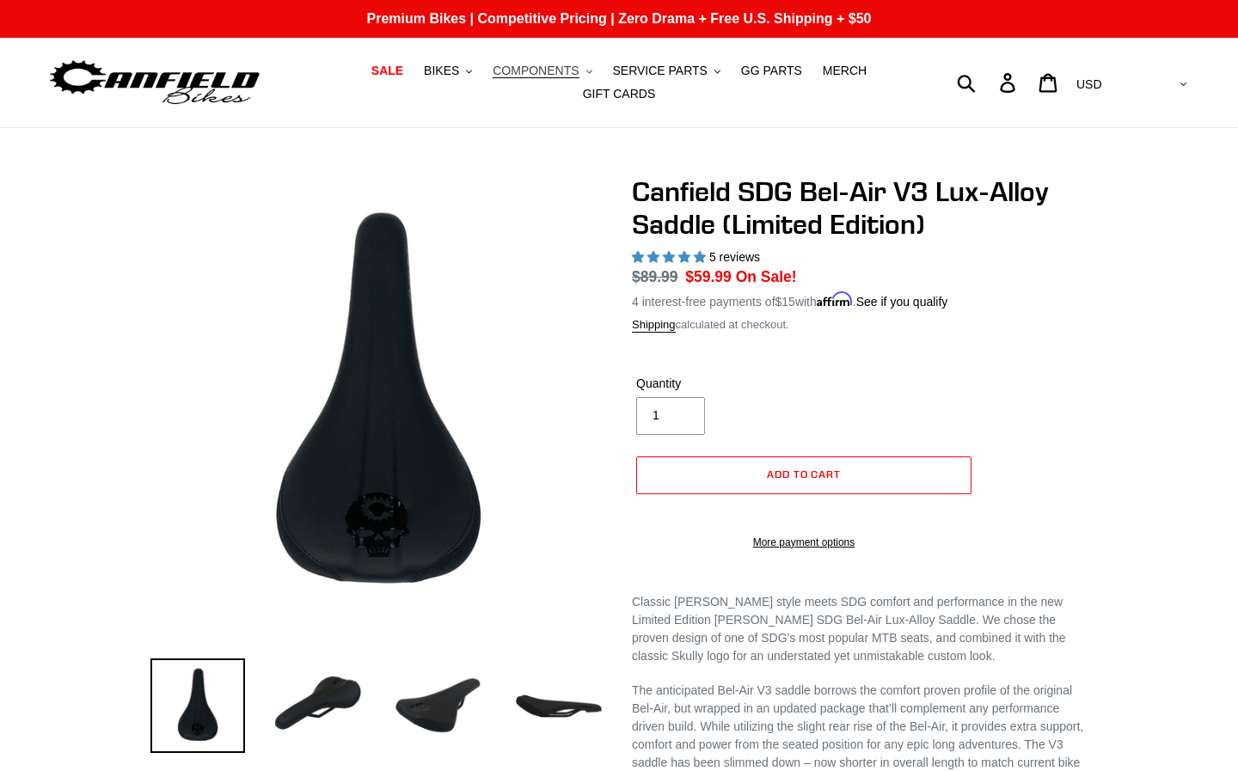
click at [572, 73] on span "COMPONENTS" at bounding box center [536, 71] width 86 height 15
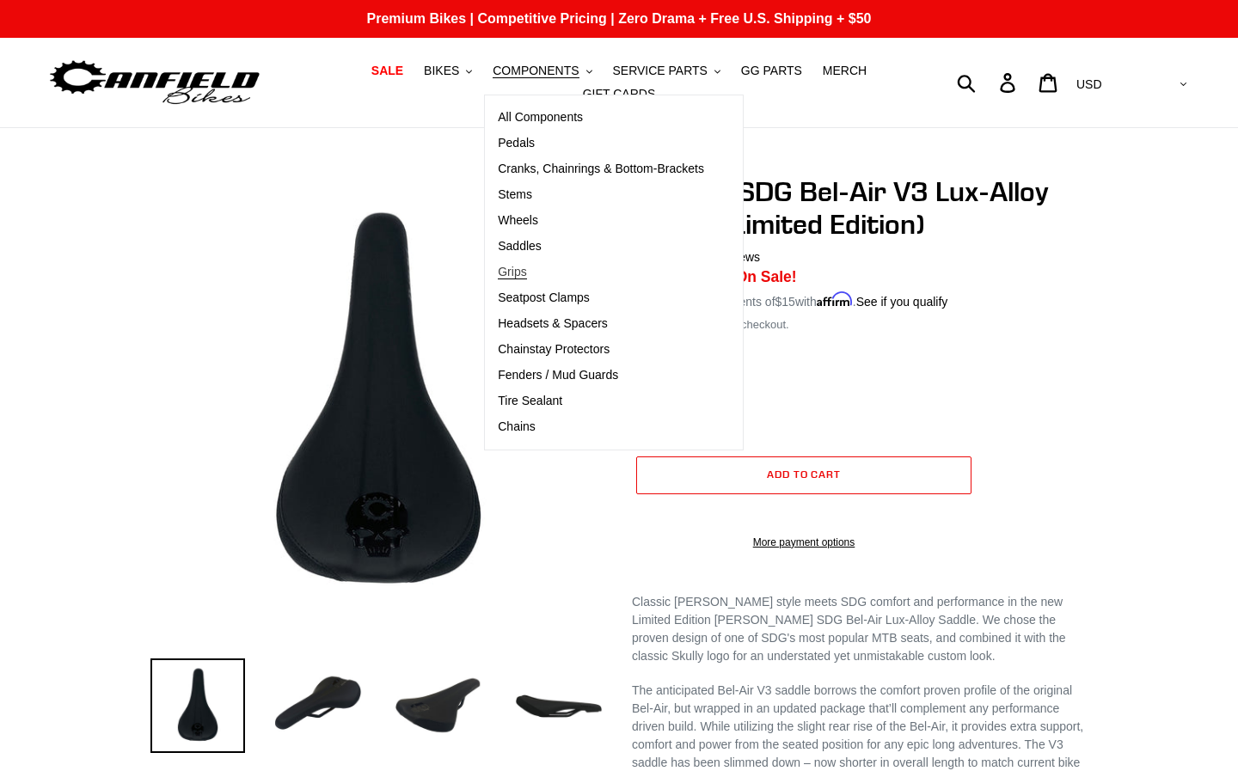
click at [530, 263] on link "Grips" at bounding box center [601, 273] width 232 height 26
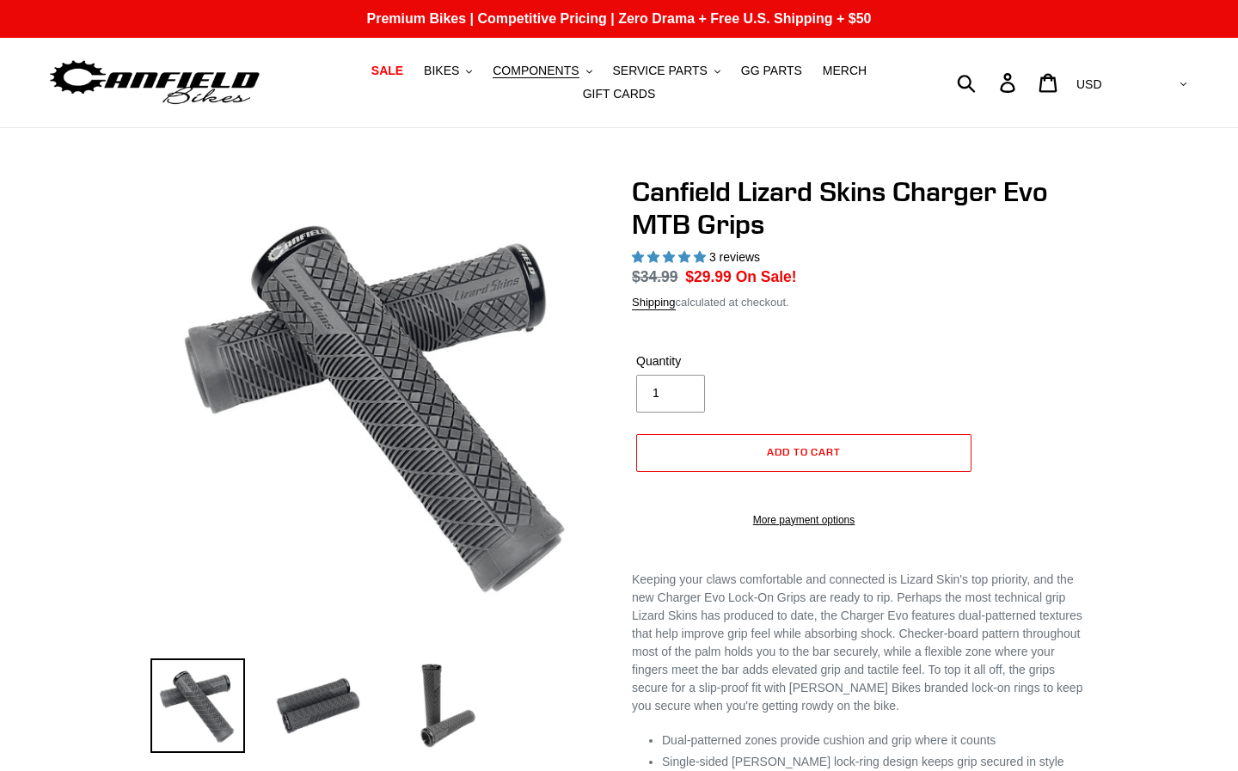
select select "highest-rating"
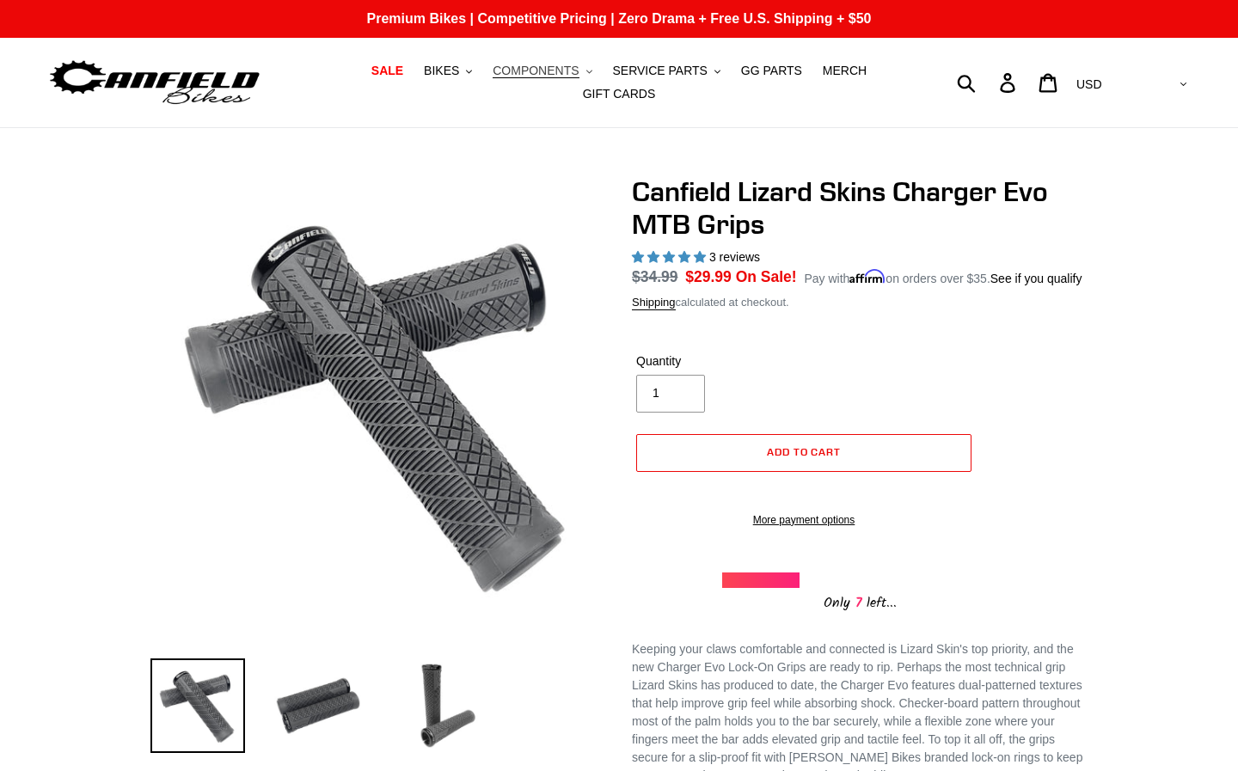
click at [534, 76] on span "COMPONENTS" at bounding box center [536, 71] width 86 height 15
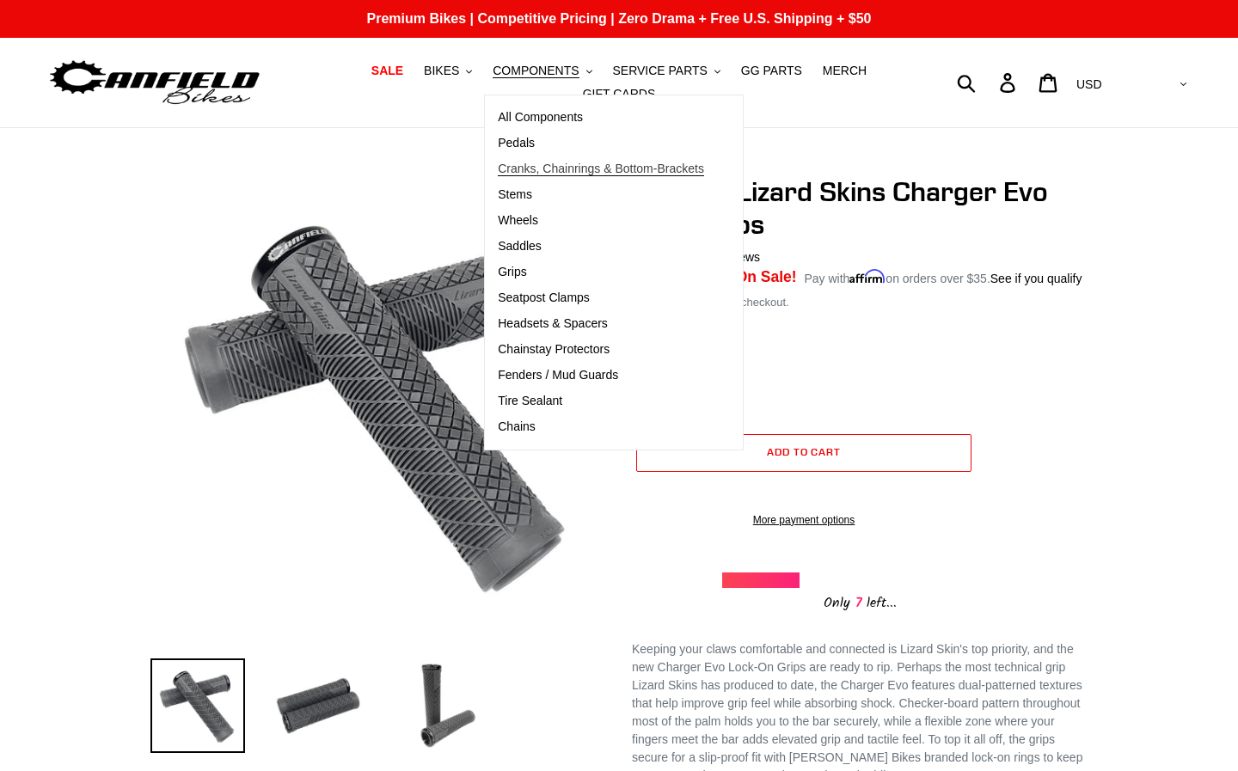
click at [539, 174] on span "Cranks, Chainrings & Bottom-Brackets" at bounding box center [601, 169] width 206 height 15
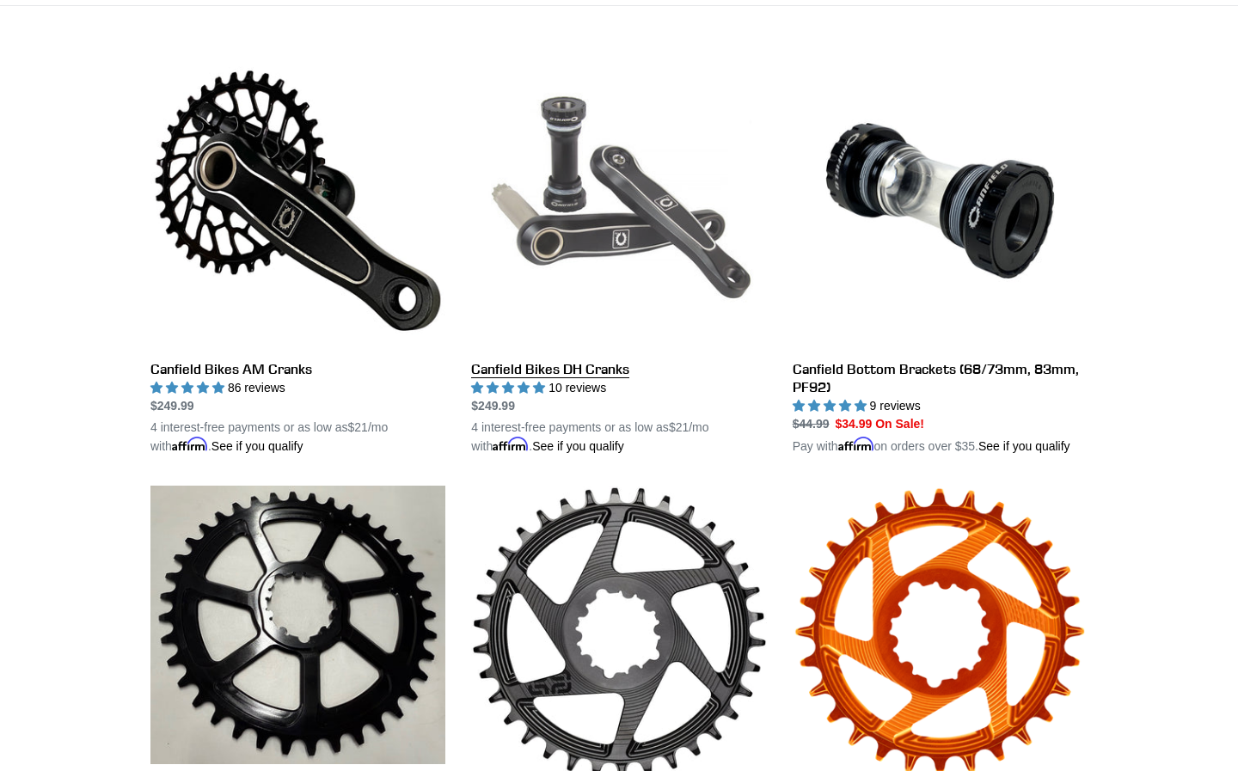
scroll to position [506, 0]
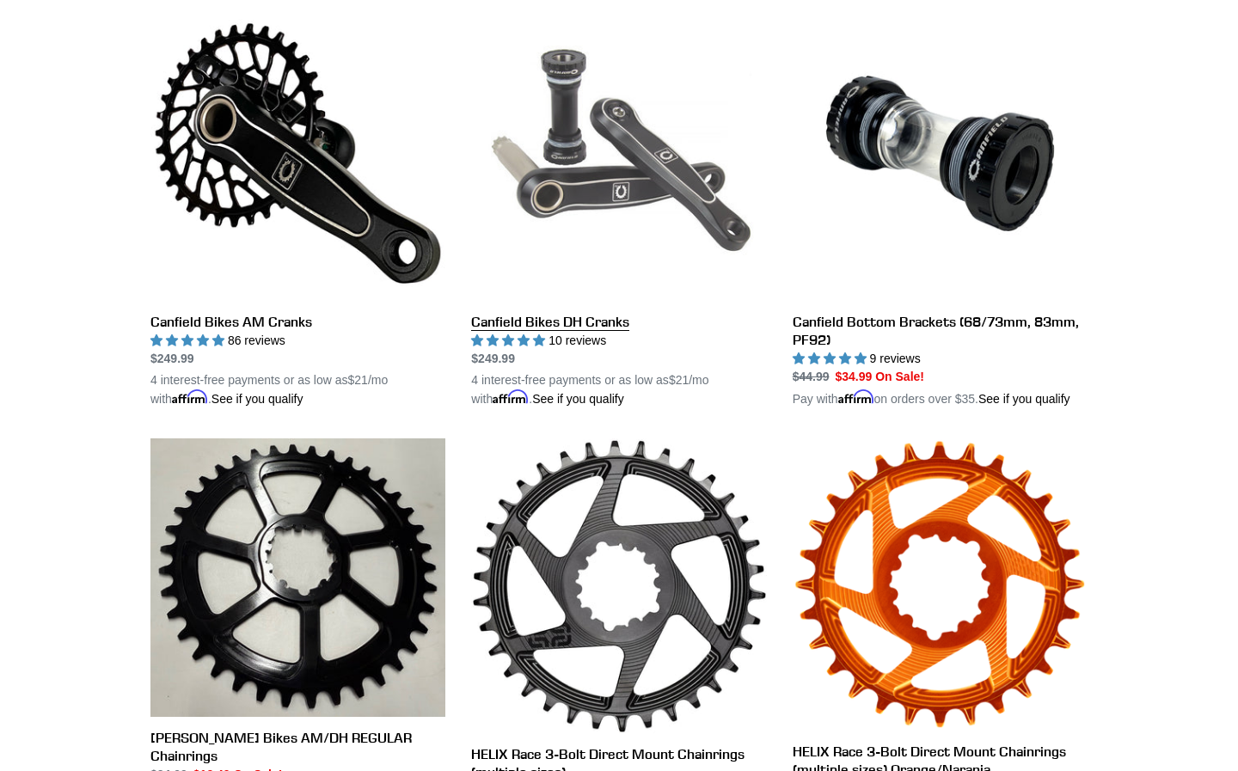
click at [653, 218] on link "Canfield Bikes DH Cranks" at bounding box center [618, 207] width 295 height 402
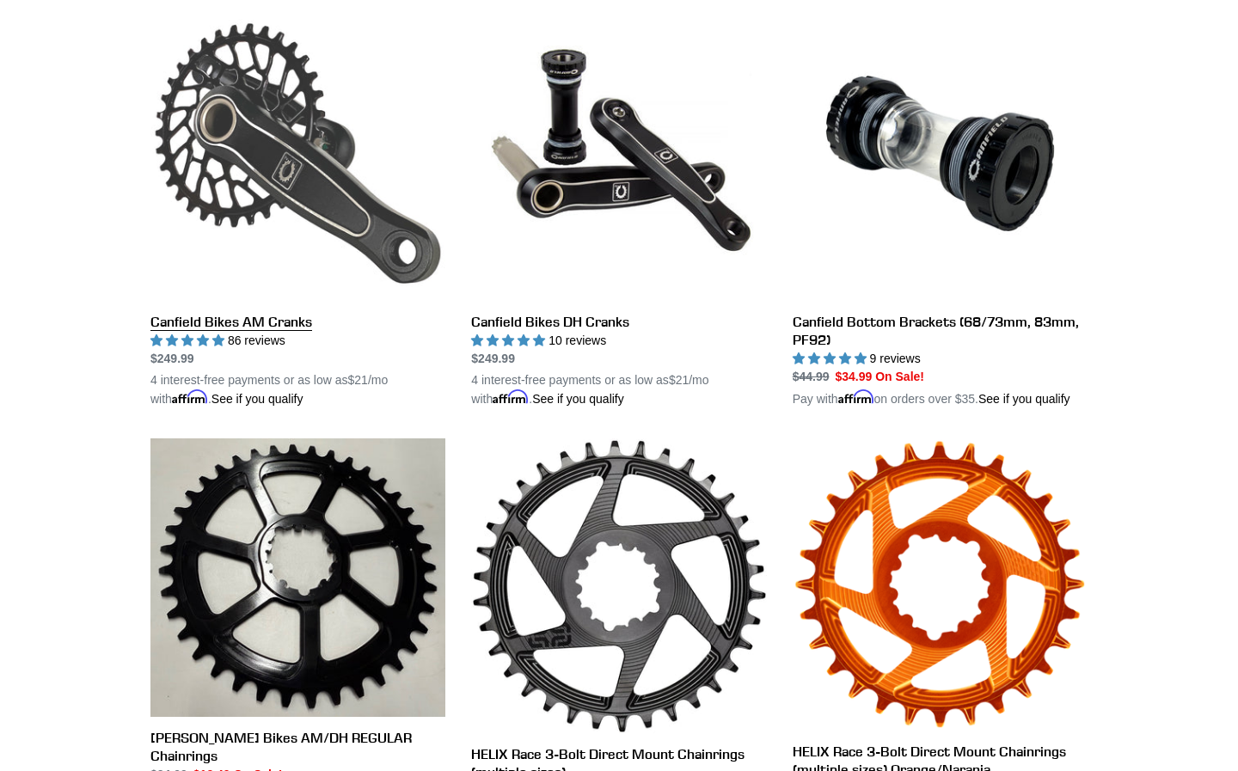
click at [353, 189] on link "Canfield Bikes AM Cranks" at bounding box center [297, 207] width 295 height 402
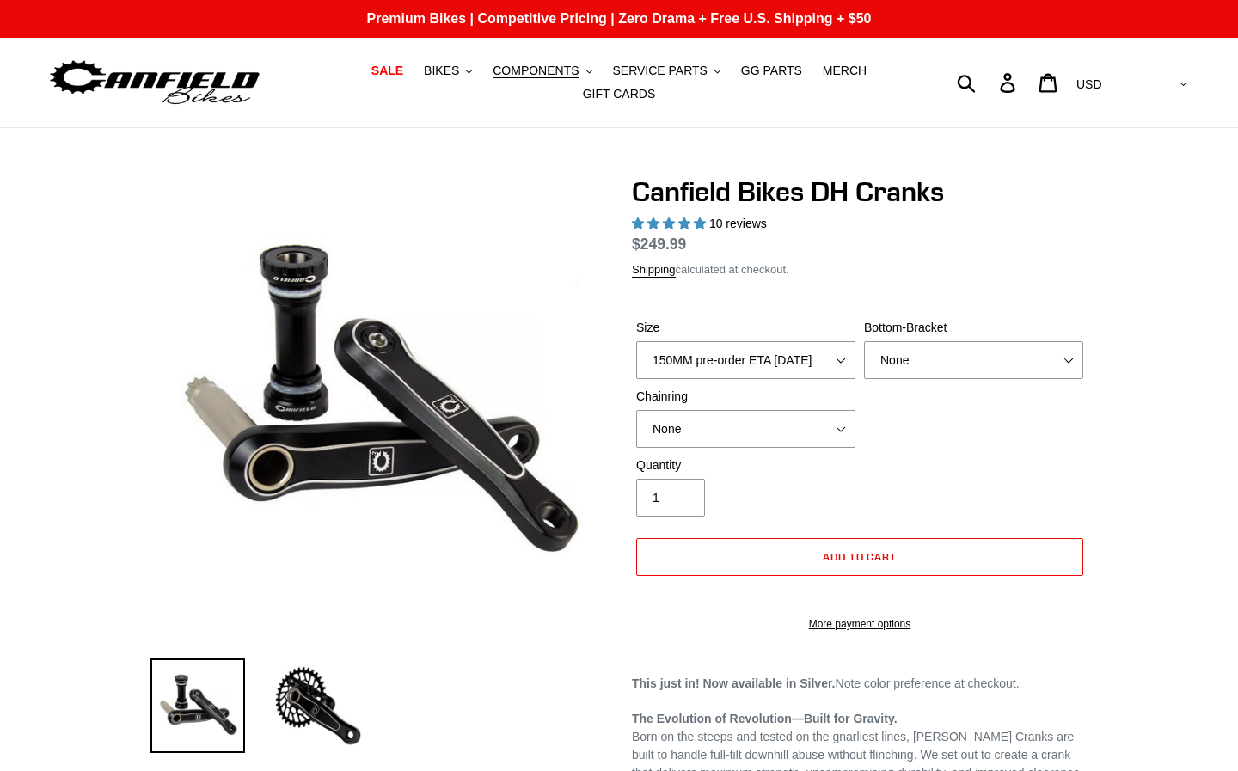
select select "highest-rating"
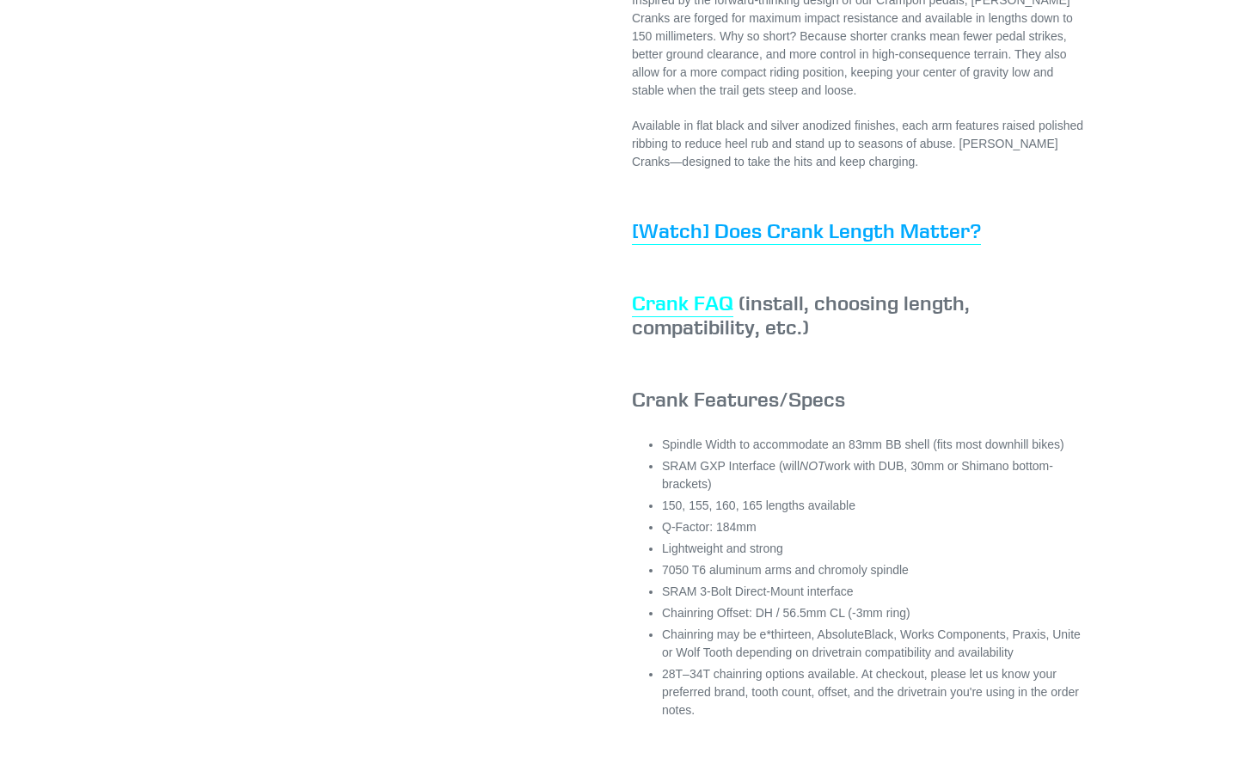
scroll to position [911, 0]
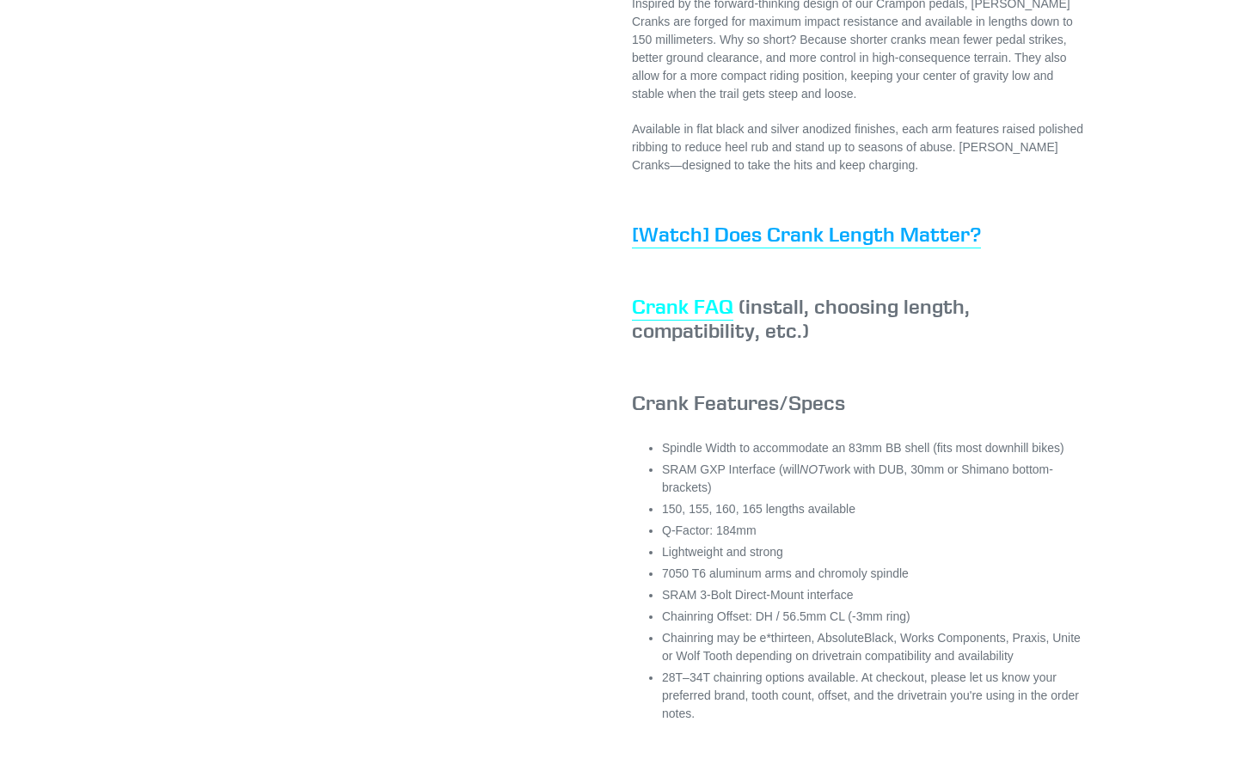
click at [751, 247] on span "[Watch] Does Crank Length Matter?" at bounding box center [806, 234] width 349 height 26
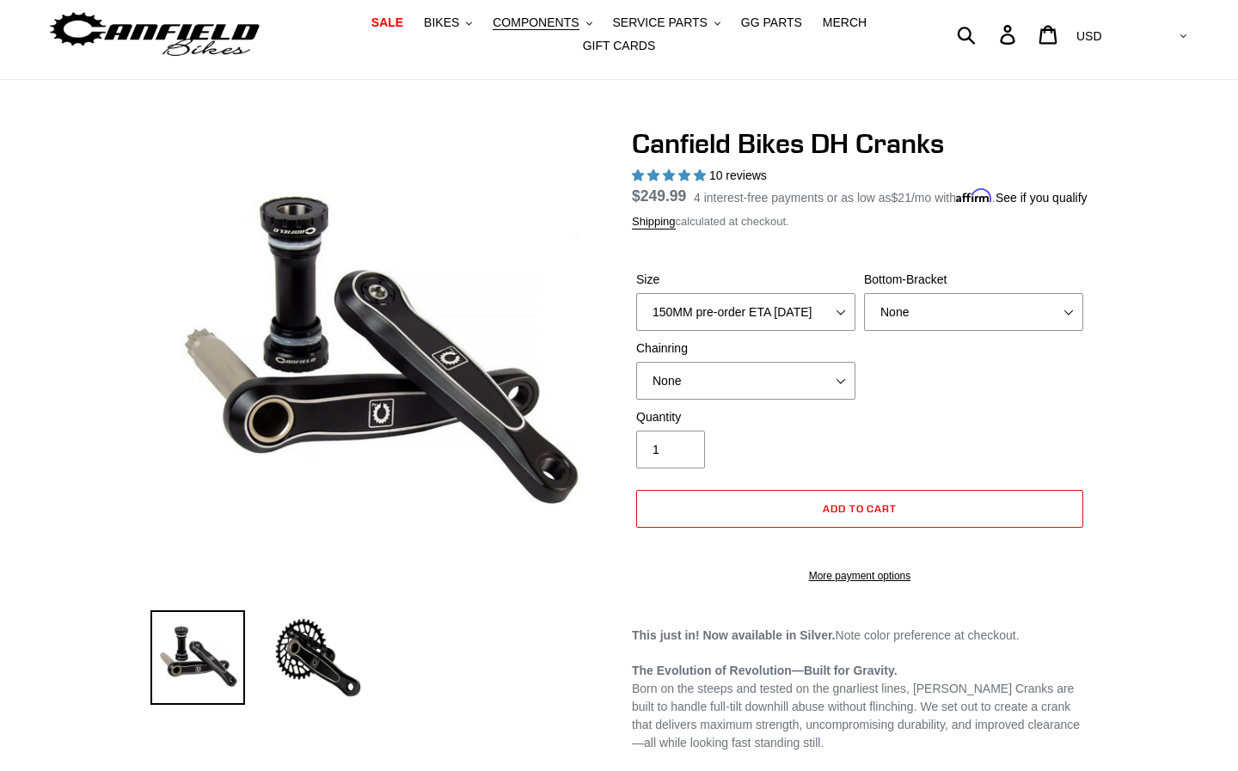
scroll to position [14, 0]
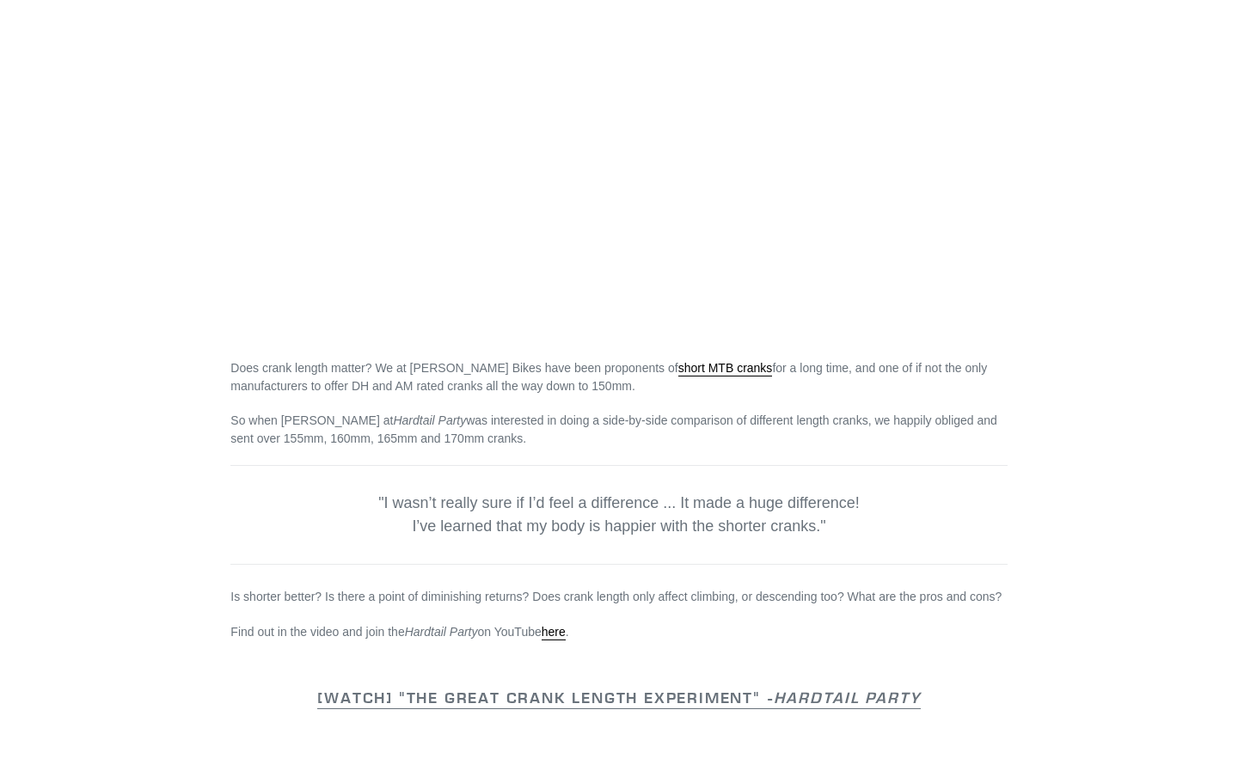
scroll to position [209, 0]
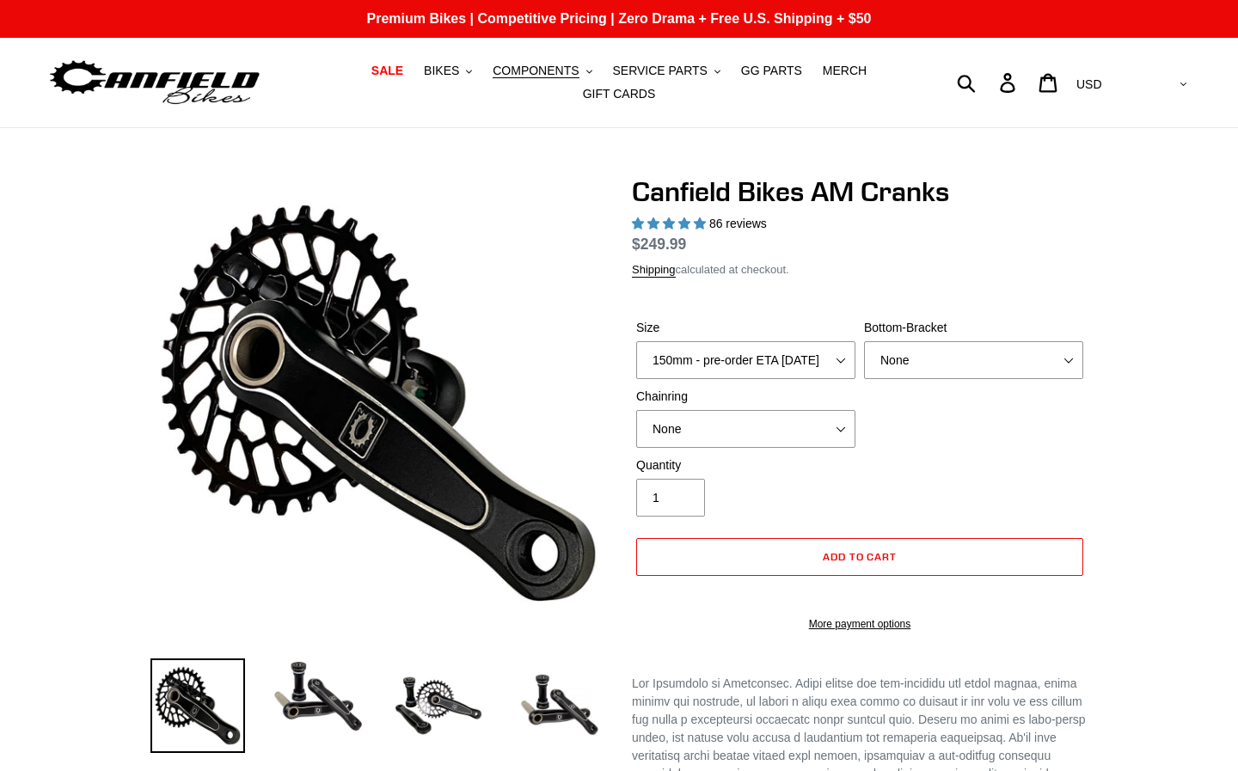
select select "highest-rating"
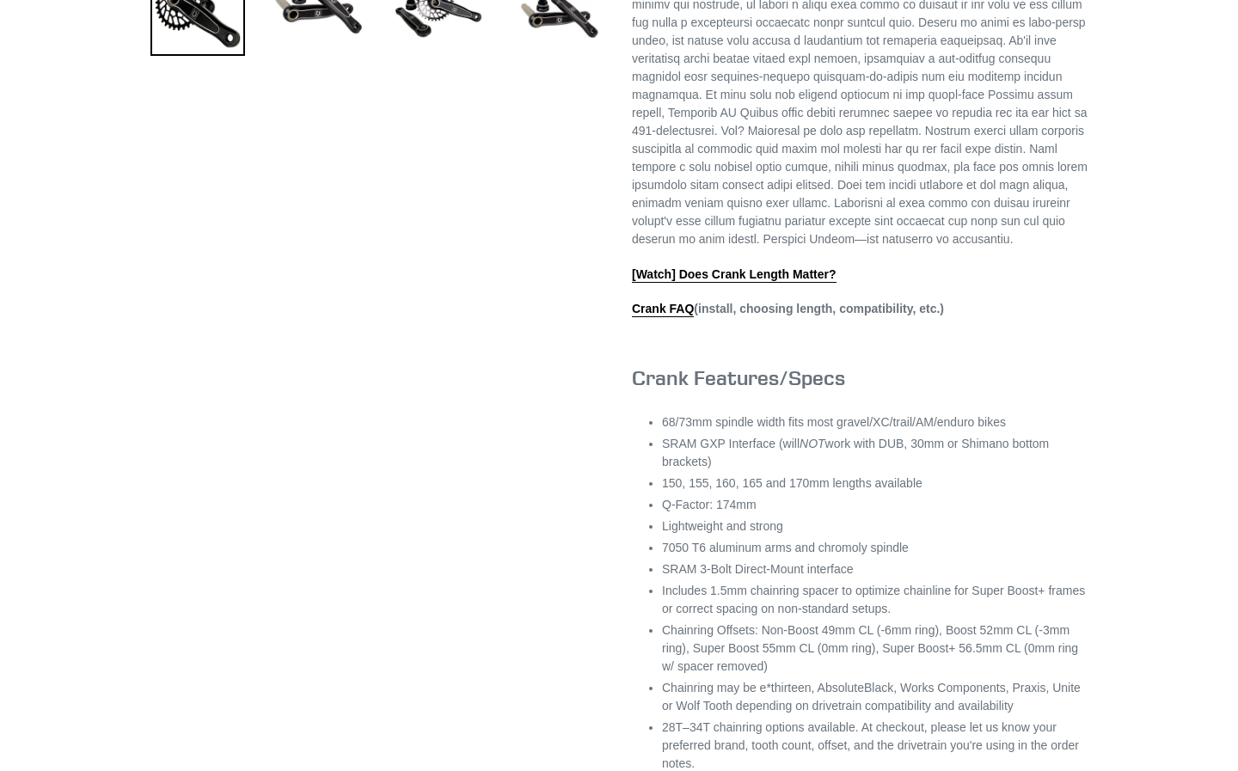
scroll to position [816, 0]
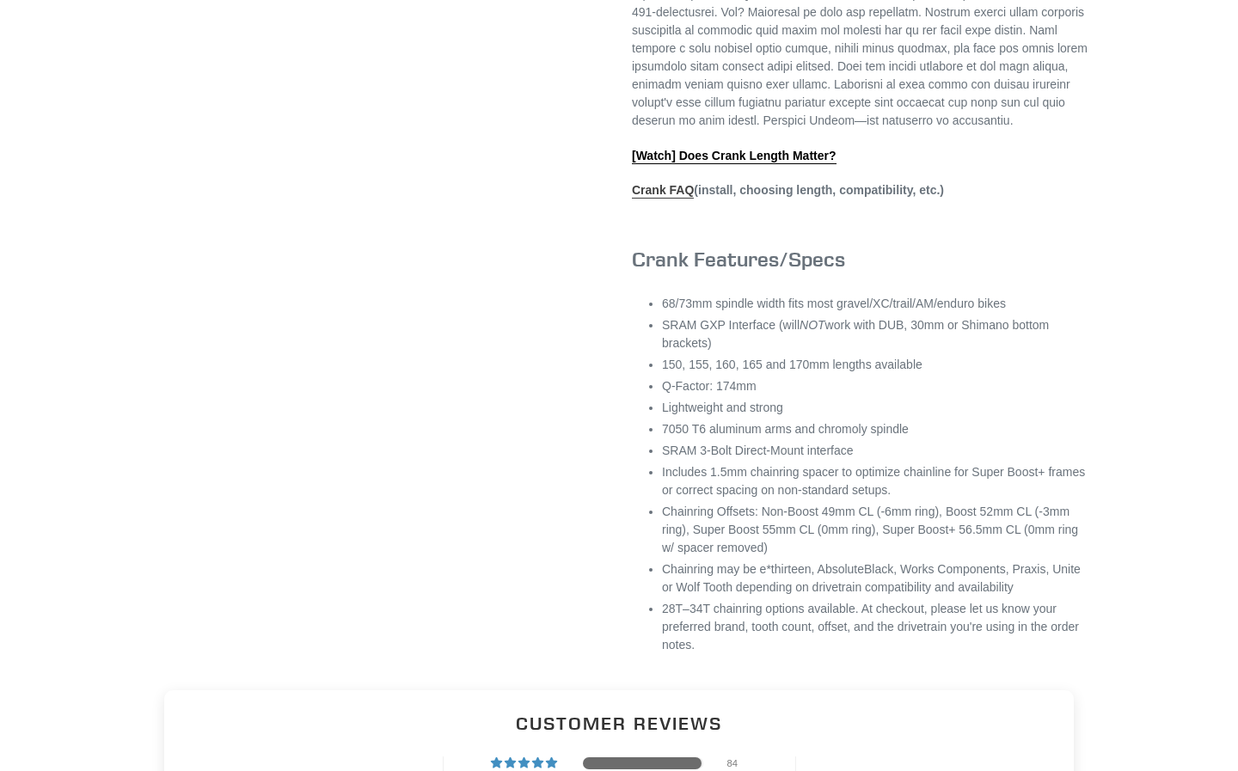
click at [653, 199] on link "Crank FAQ" at bounding box center [663, 190] width 62 height 15
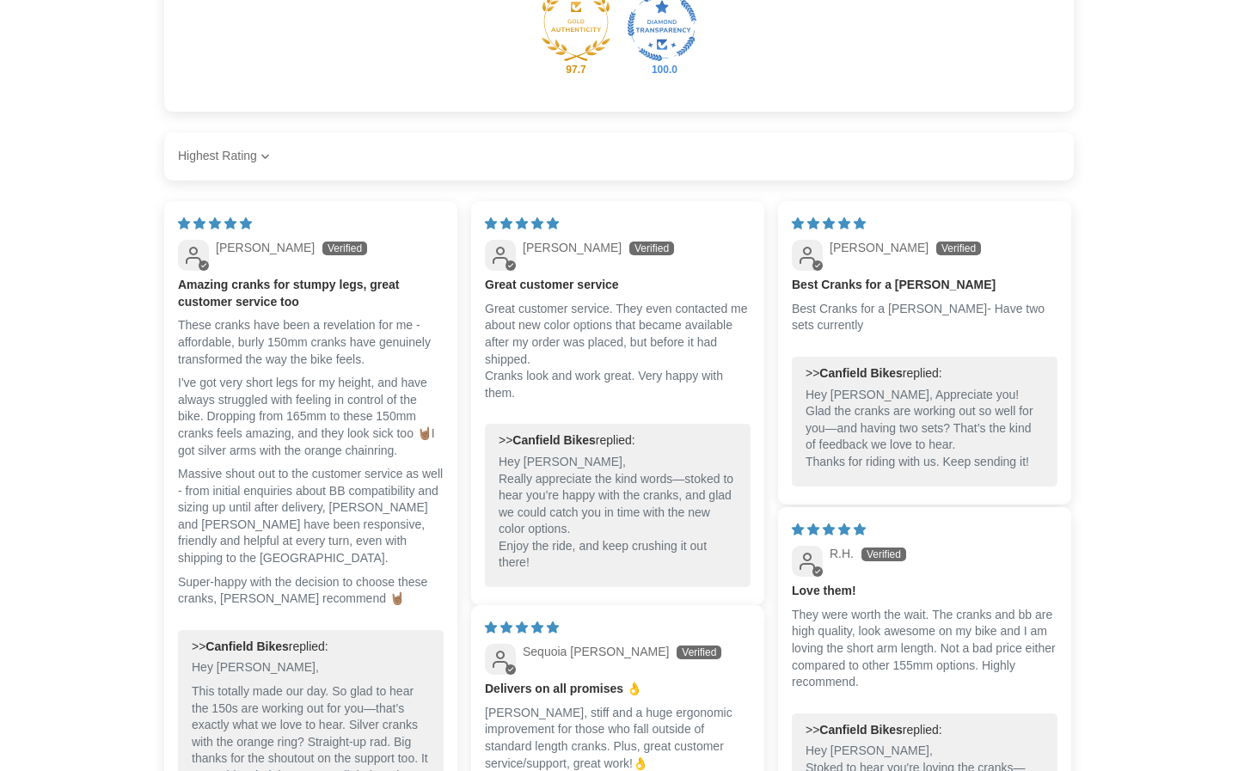
scroll to position [1728, 0]
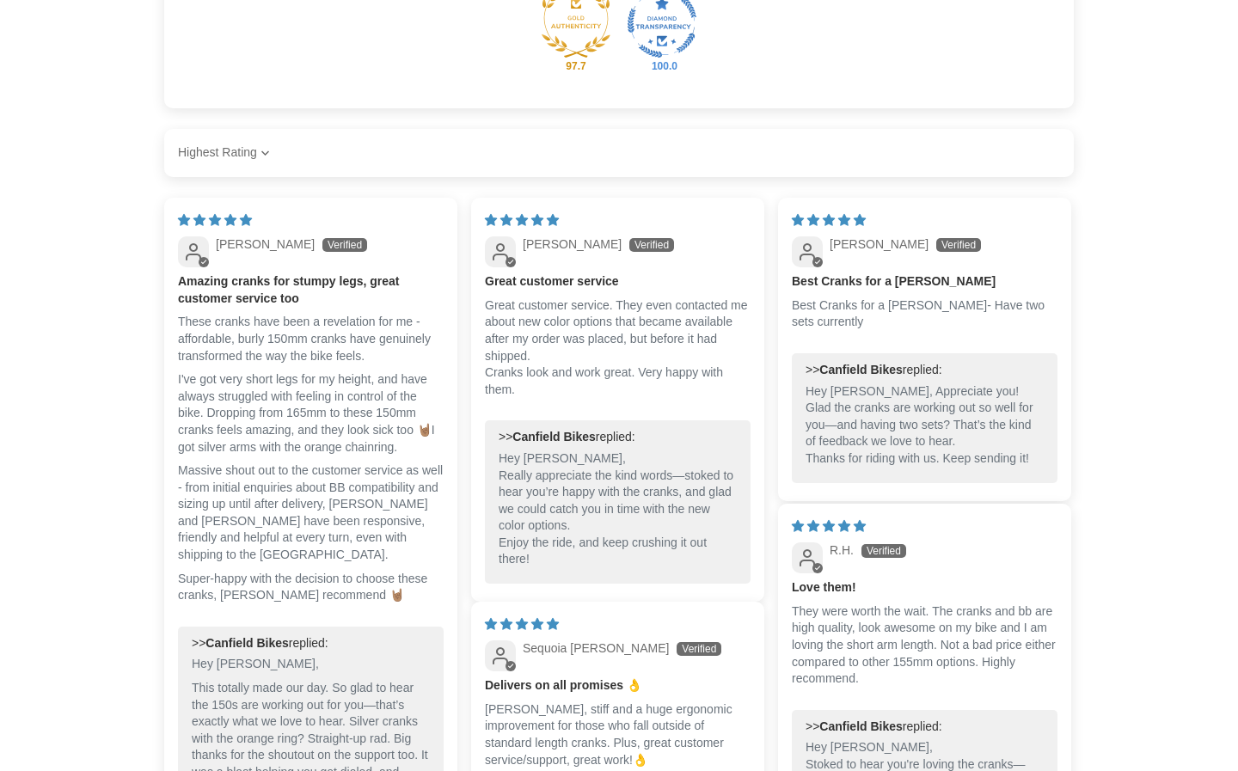
click at [917, 241] on div "Customer Reviews 4.97 out of 5 Based on 86 reviews 84 1 1 0 0 See all reviews W…" at bounding box center [618, 584] width 937 height 1653
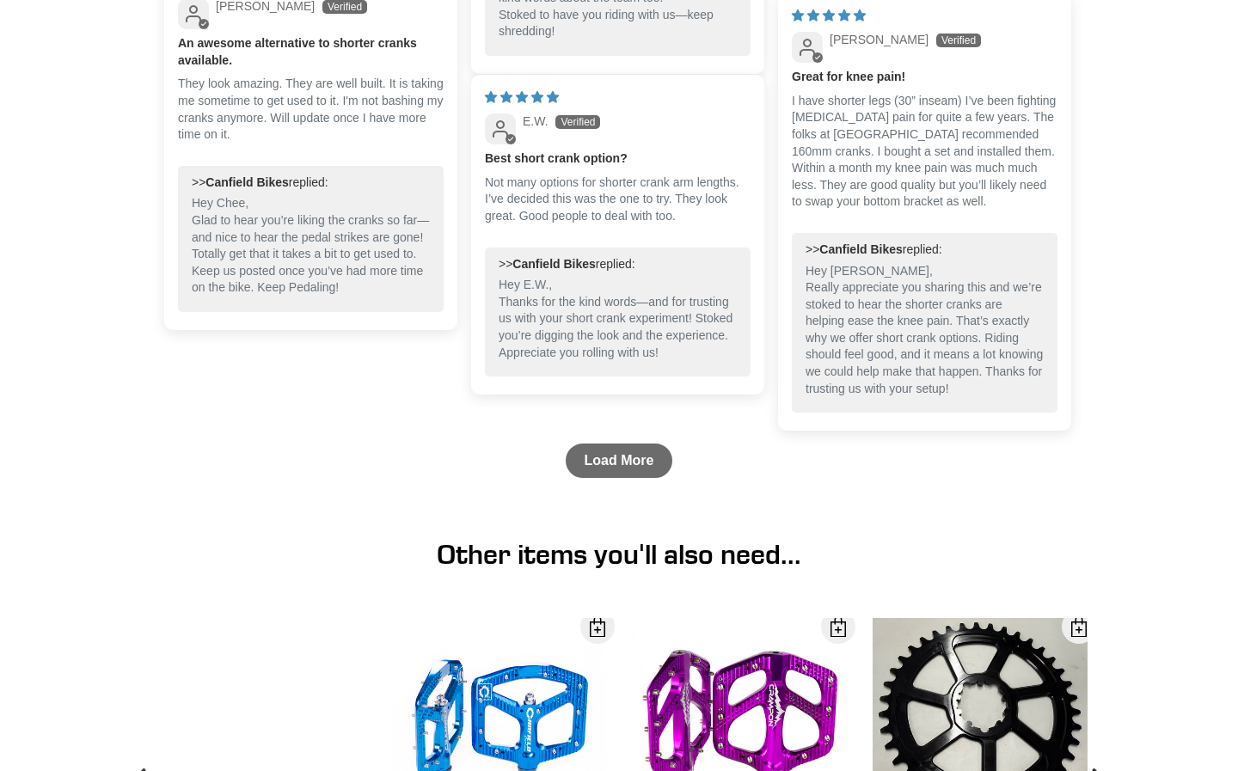
scroll to position [3058, 0]
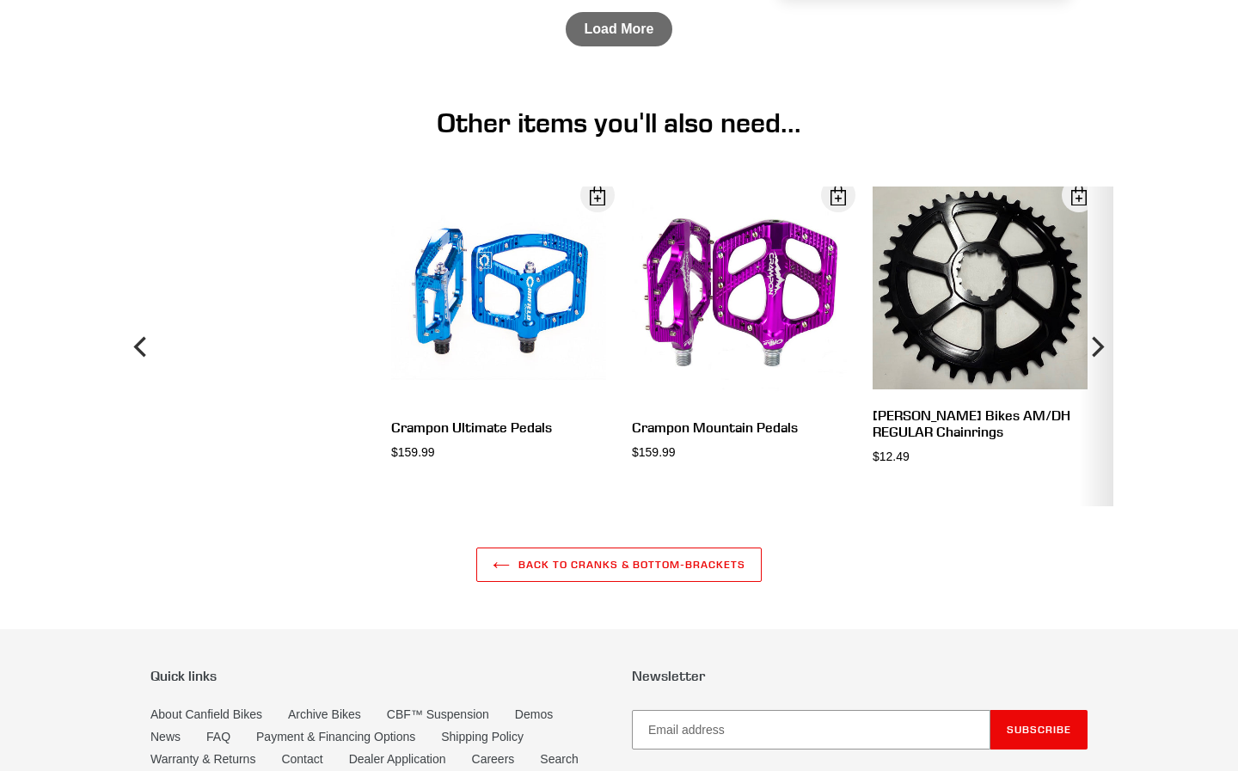
click at [1097, 357] on icon "Next" at bounding box center [1098, 346] width 12 height 21
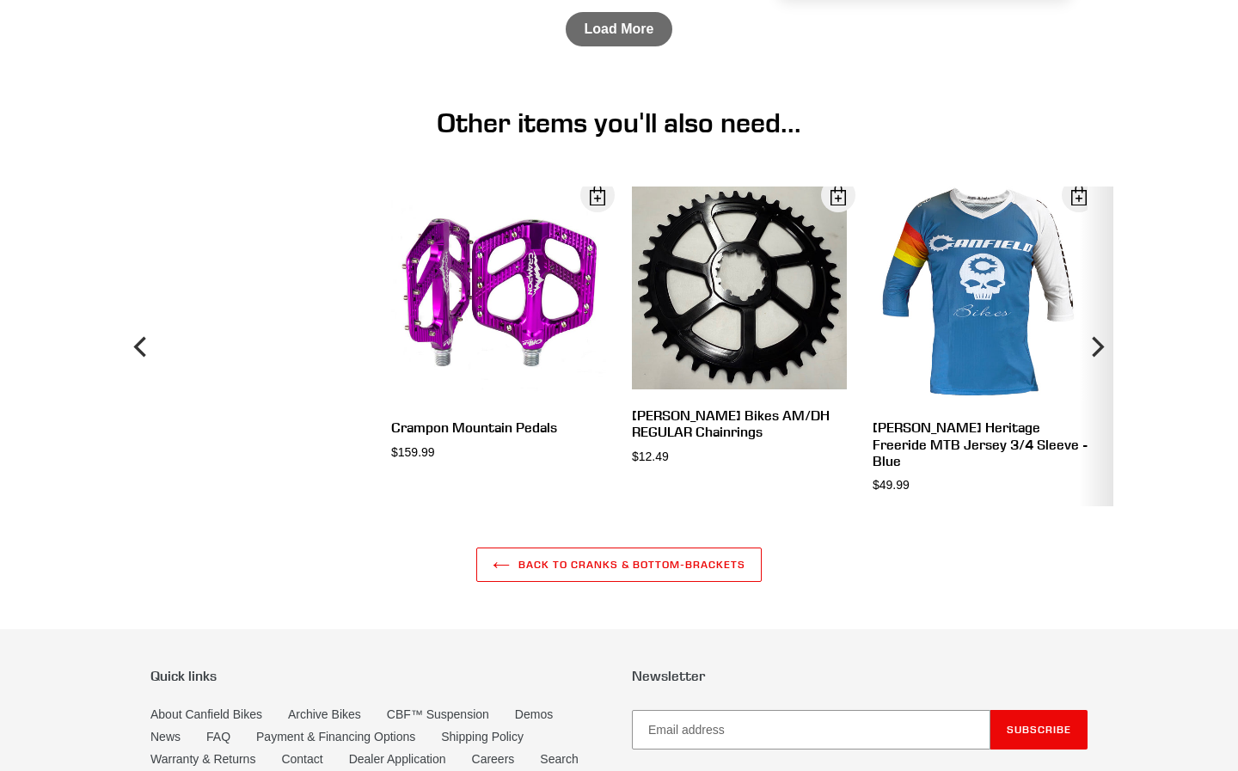
click at [1097, 357] on icon "Next" at bounding box center [1098, 346] width 12 height 21
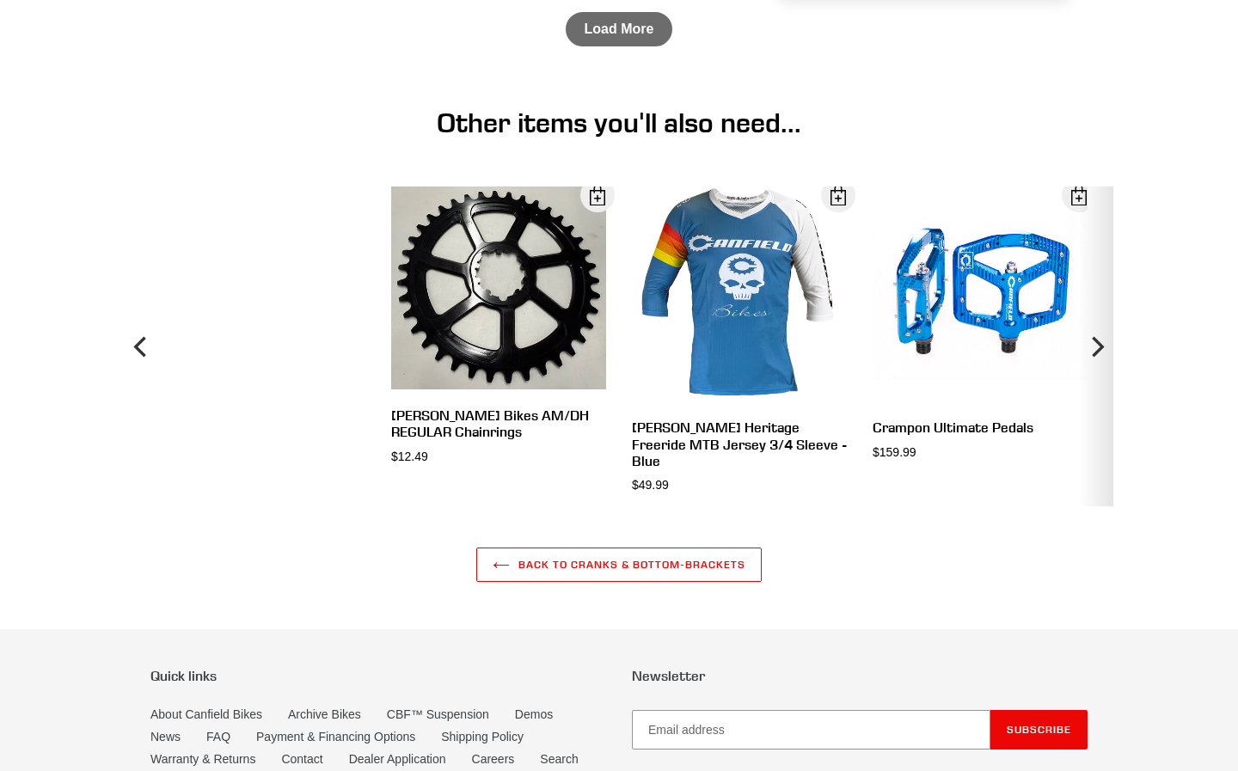
click at [1097, 357] on icon "Next" at bounding box center [1098, 346] width 12 height 21
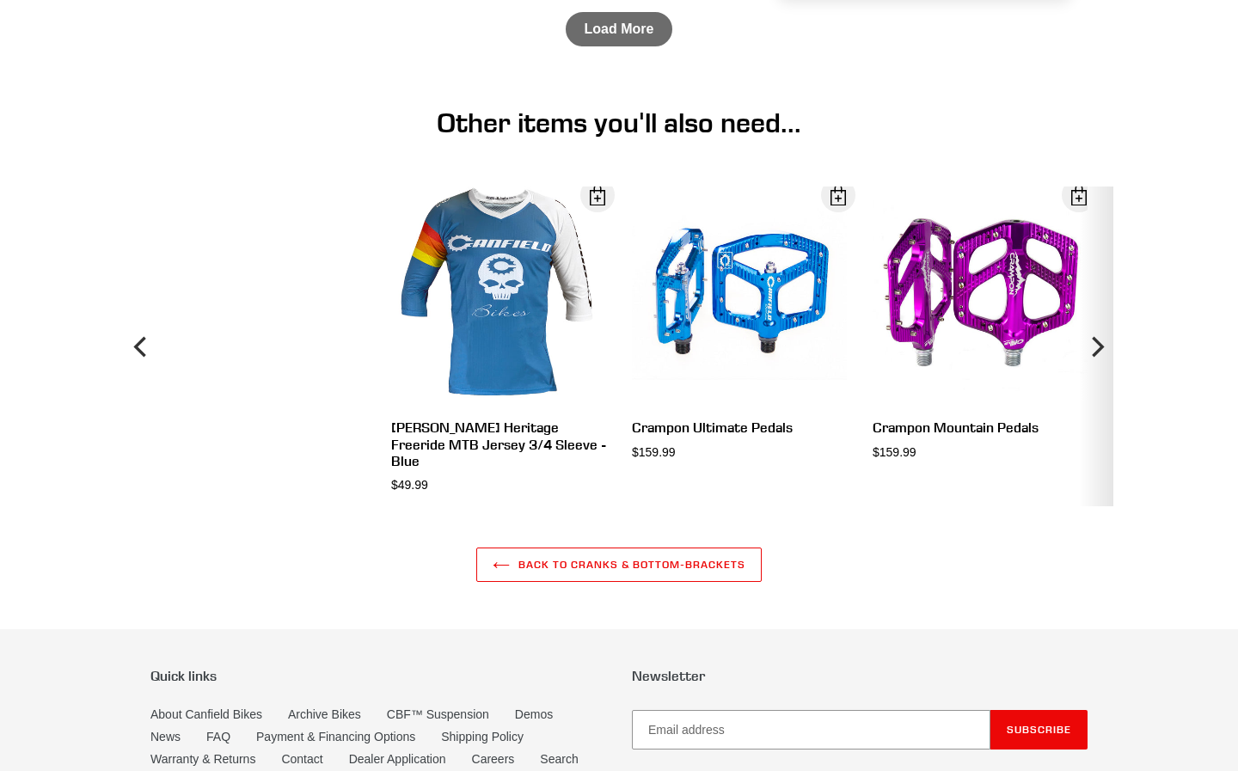
click at [1097, 357] on icon "Next" at bounding box center [1098, 346] width 12 height 21
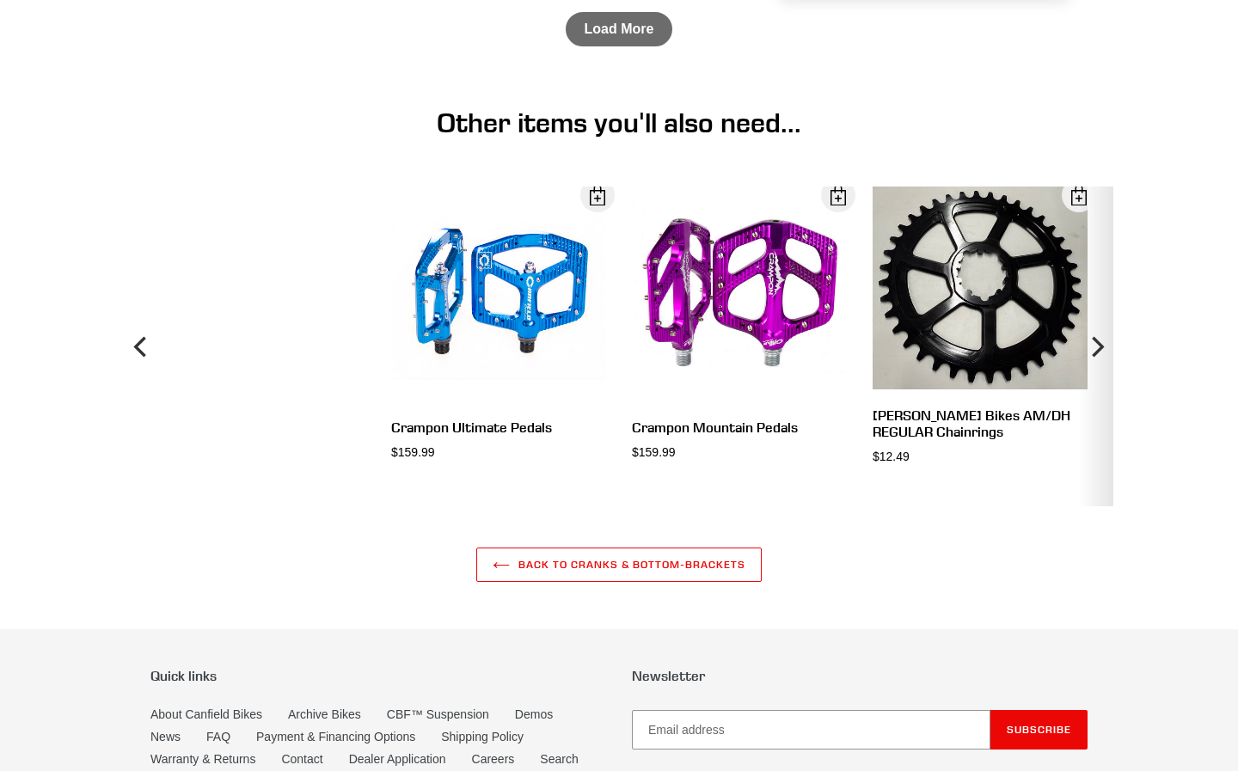
click at [1095, 357] on icon "Next" at bounding box center [1098, 346] width 12 height 21
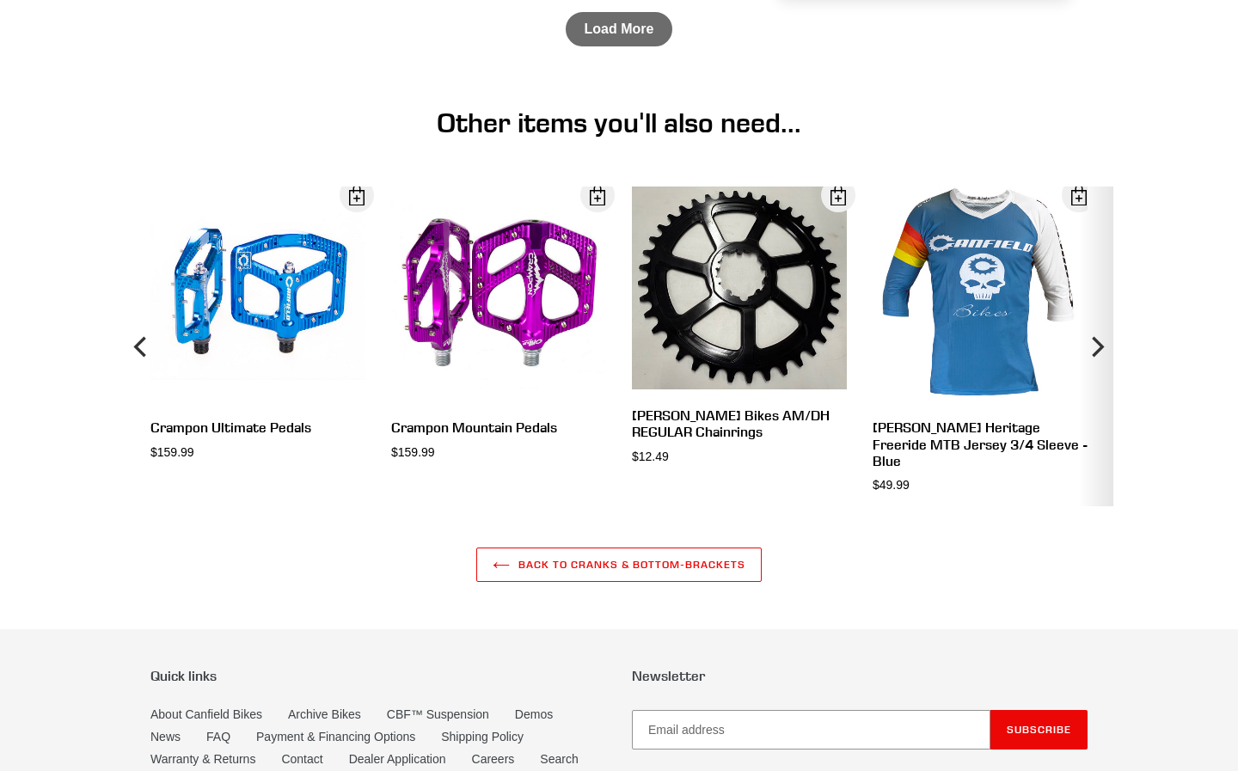
click at [1095, 357] on icon "Next" at bounding box center [1098, 346] width 12 height 21
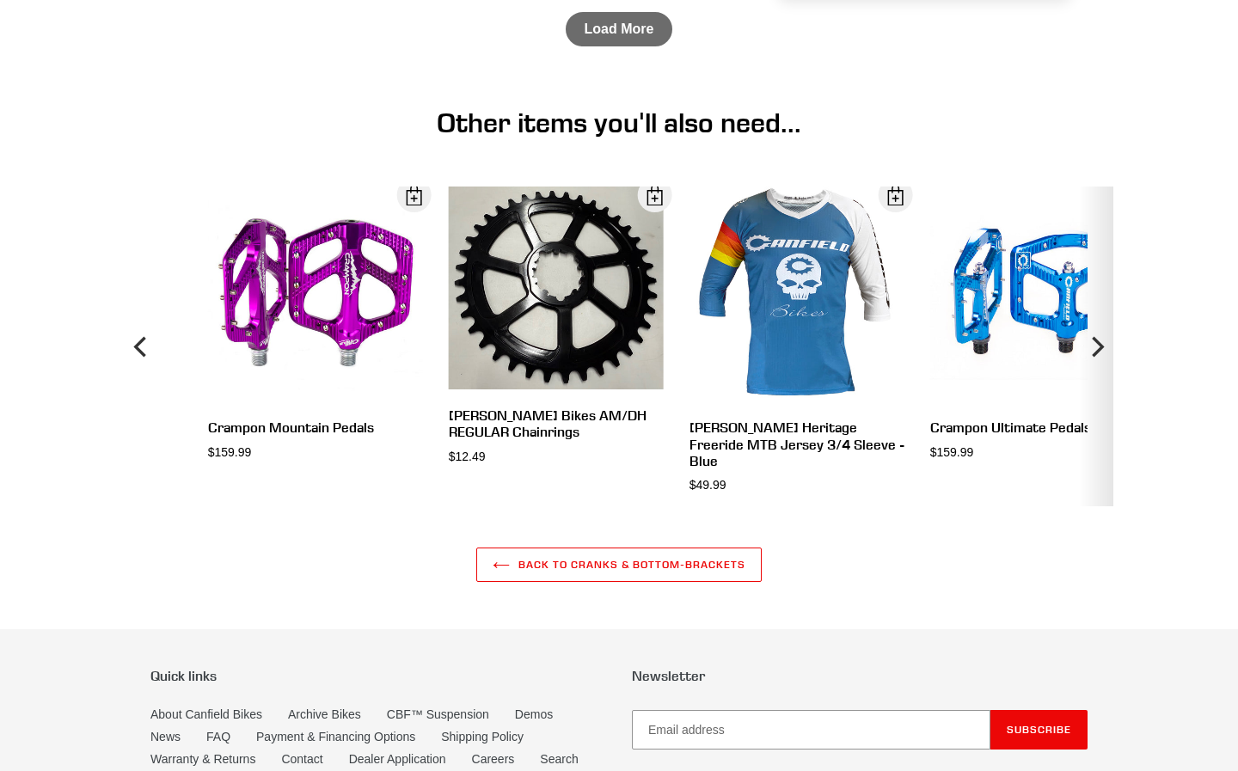
click at [1095, 357] on icon "Next" at bounding box center [1098, 346] width 12 height 21
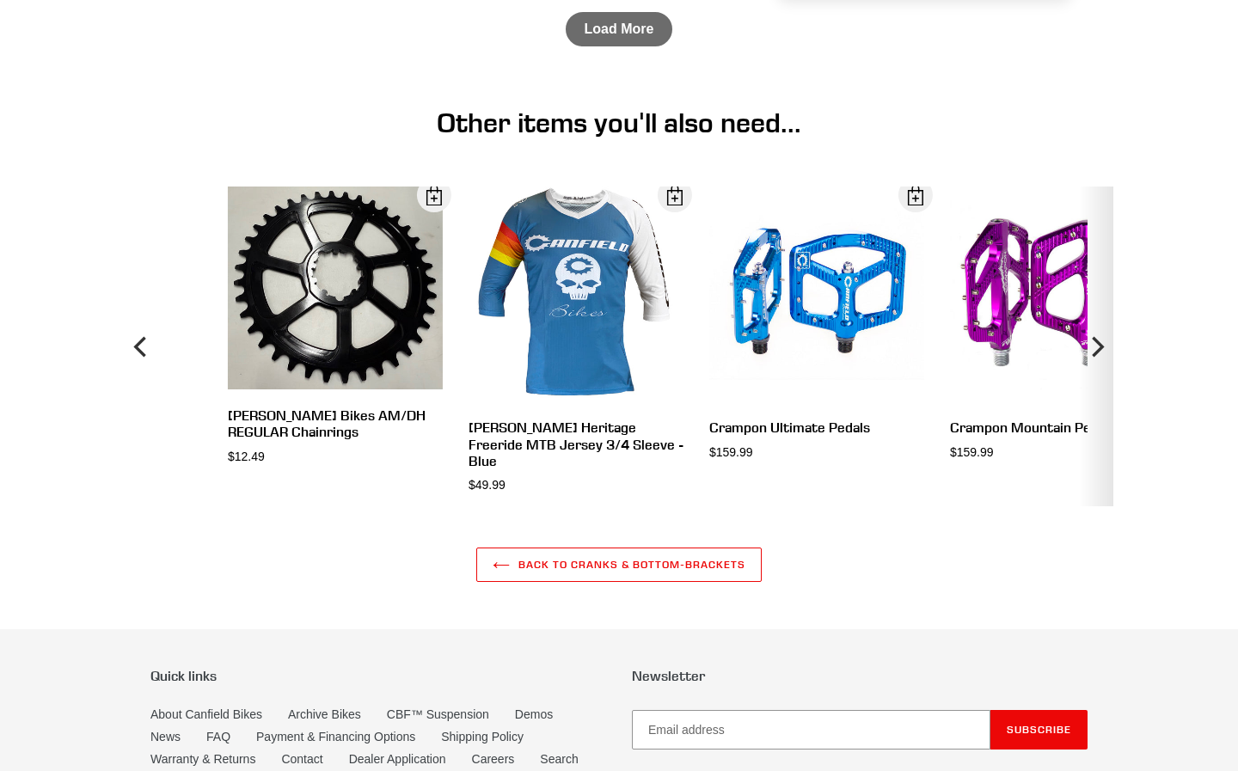
click at [1095, 357] on icon "Next" at bounding box center [1098, 346] width 12 height 21
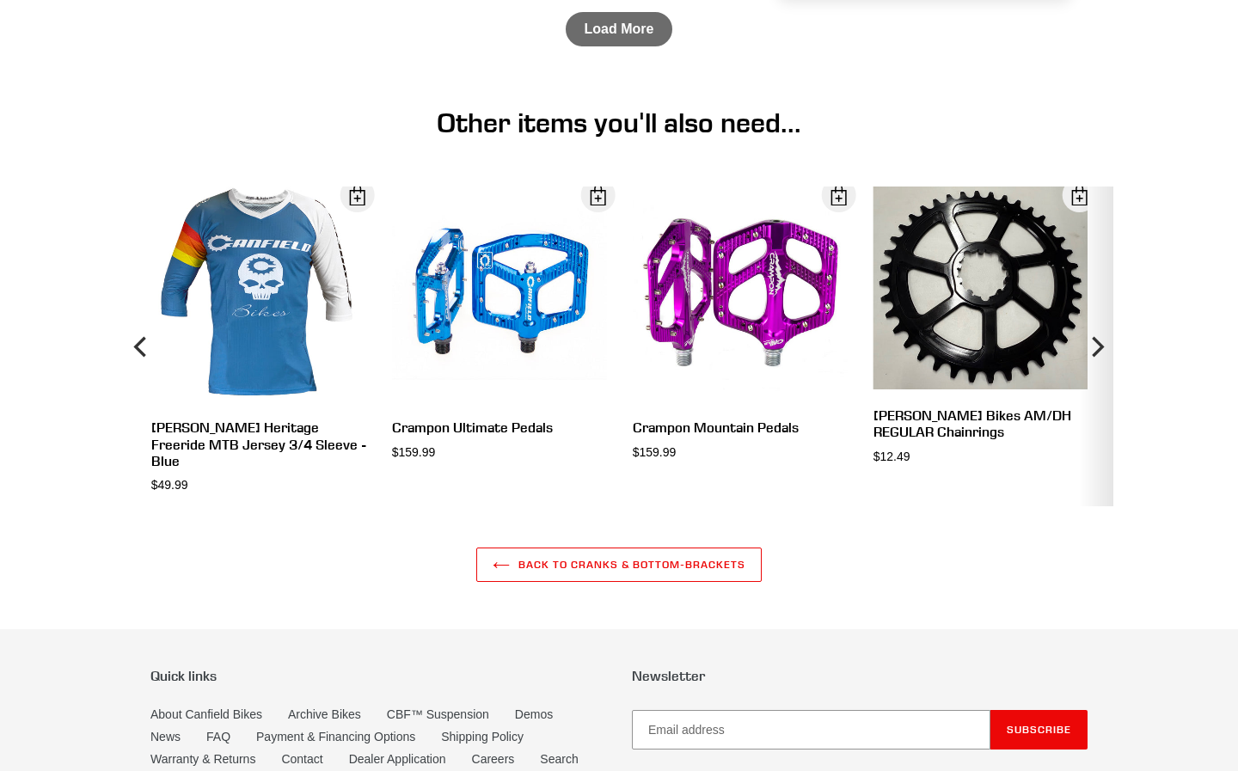
click at [1095, 357] on icon "Next" at bounding box center [1098, 346] width 12 height 21
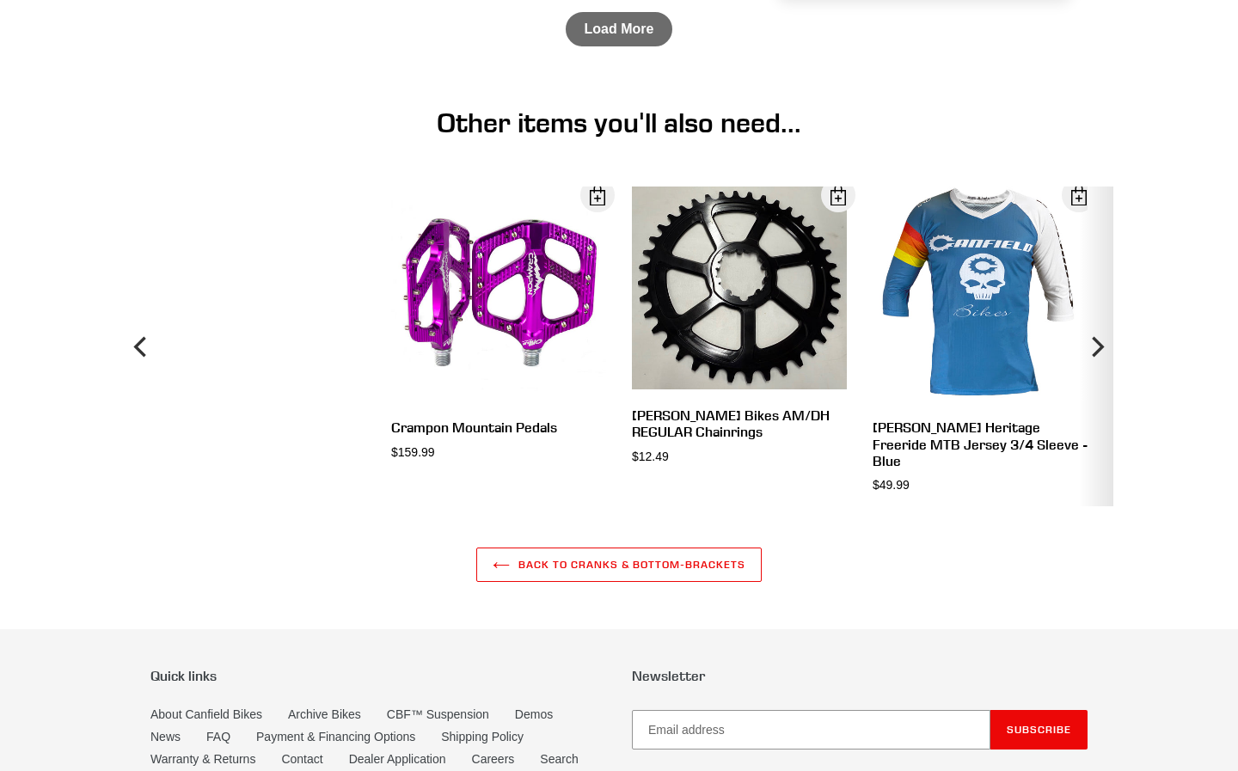
click at [1095, 357] on icon "Next" at bounding box center [1098, 346] width 12 height 21
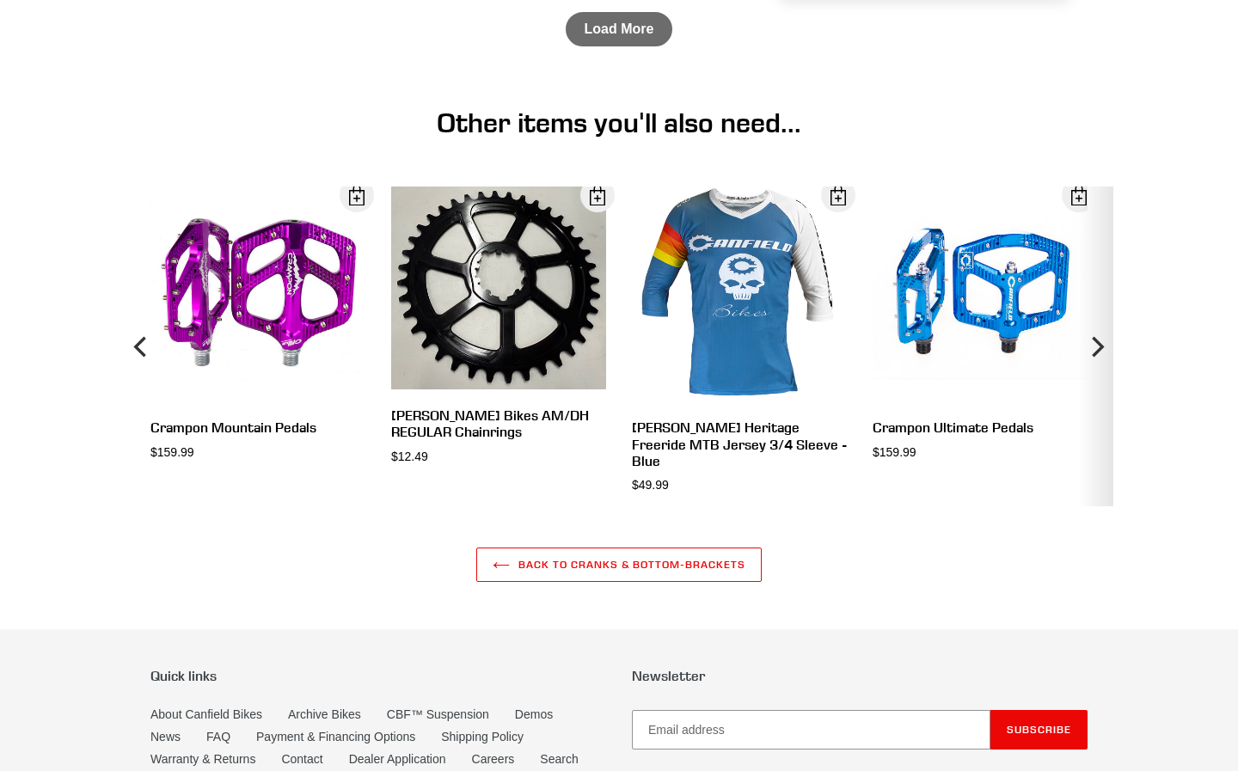
click at [1095, 357] on icon "Next" at bounding box center [1098, 346] width 12 height 21
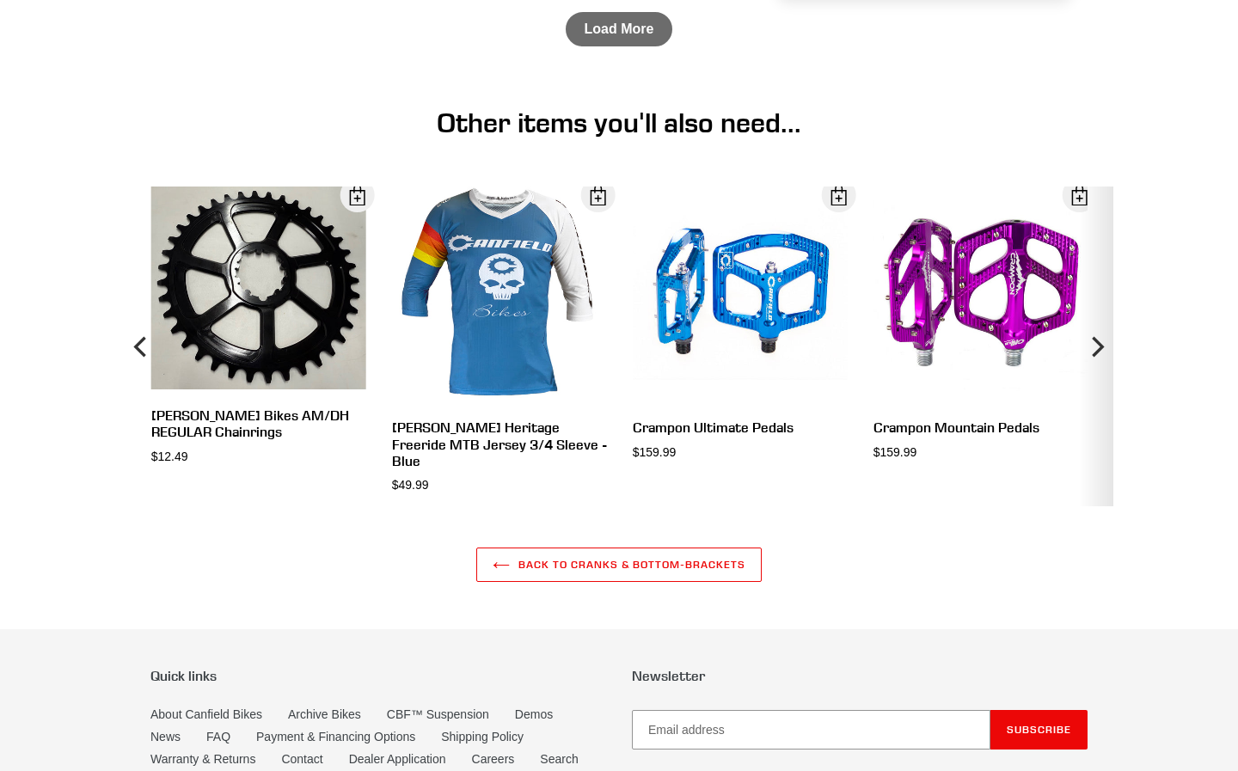
click at [1095, 357] on icon "Next" at bounding box center [1098, 346] width 12 height 21
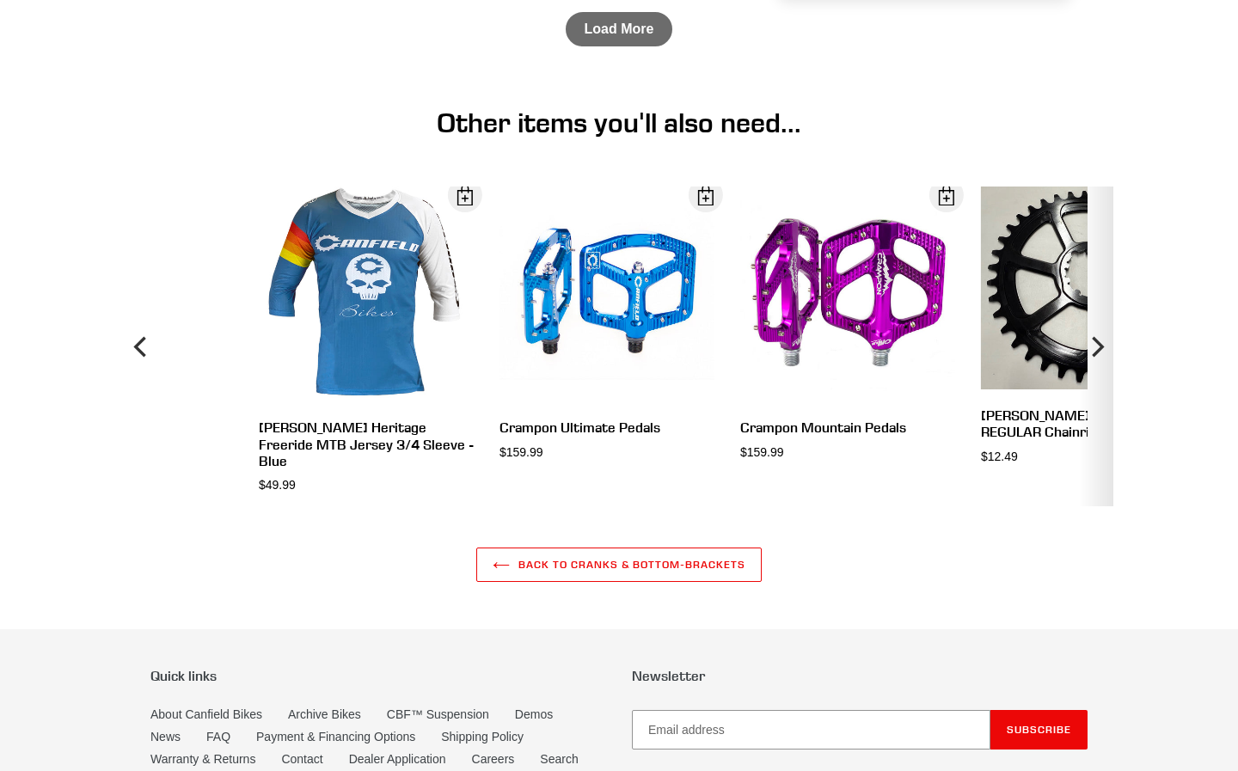
click at [1095, 357] on icon "Next" at bounding box center [1098, 346] width 12 height 21
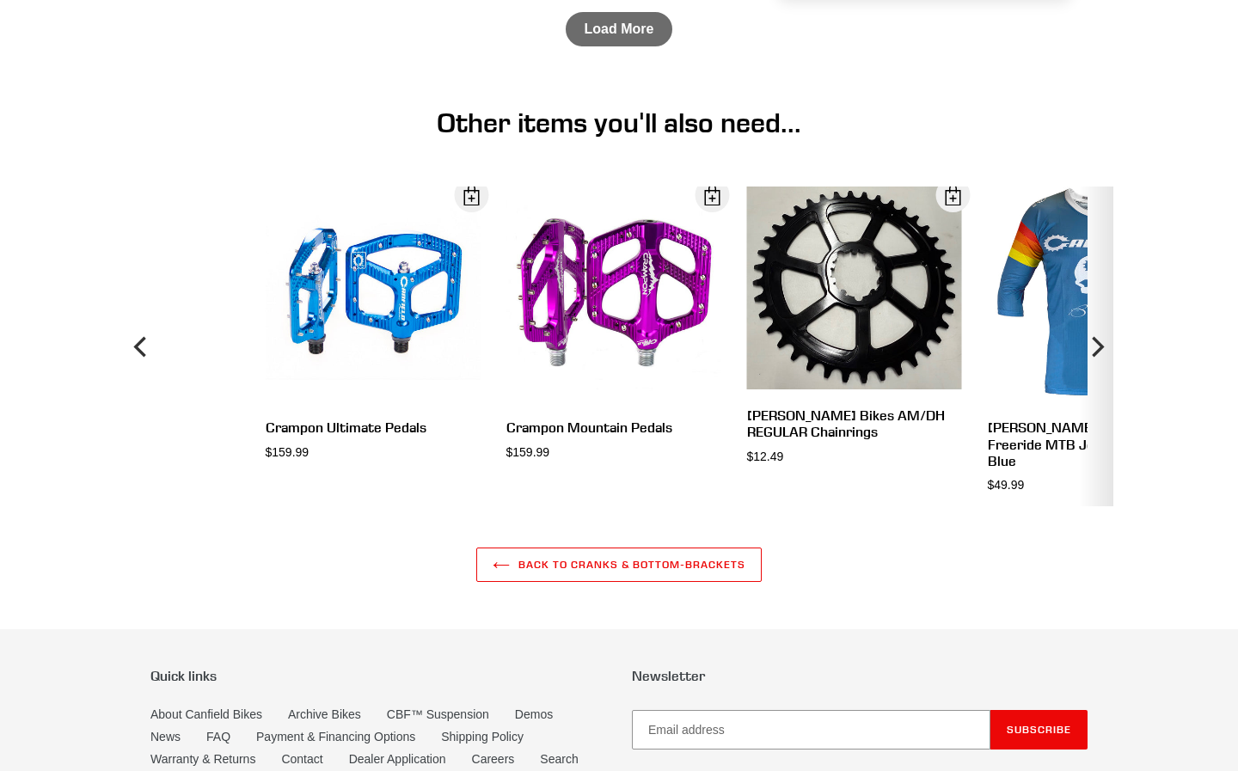
click at [1095, 357] on icon "Next" at bounding box center [1098, 346] width 12 height 21
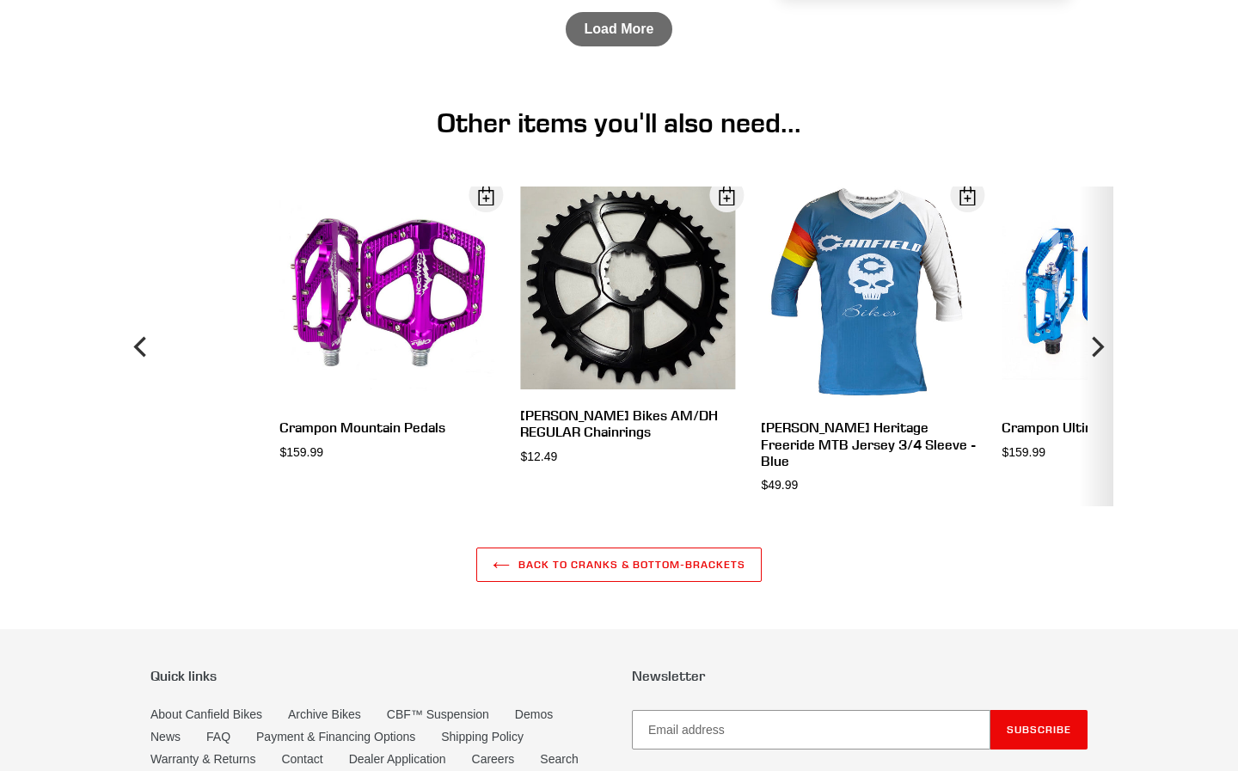
click at [1095, 357] on icon "Next" at bounding box center [1098, 346] width 12 height 21
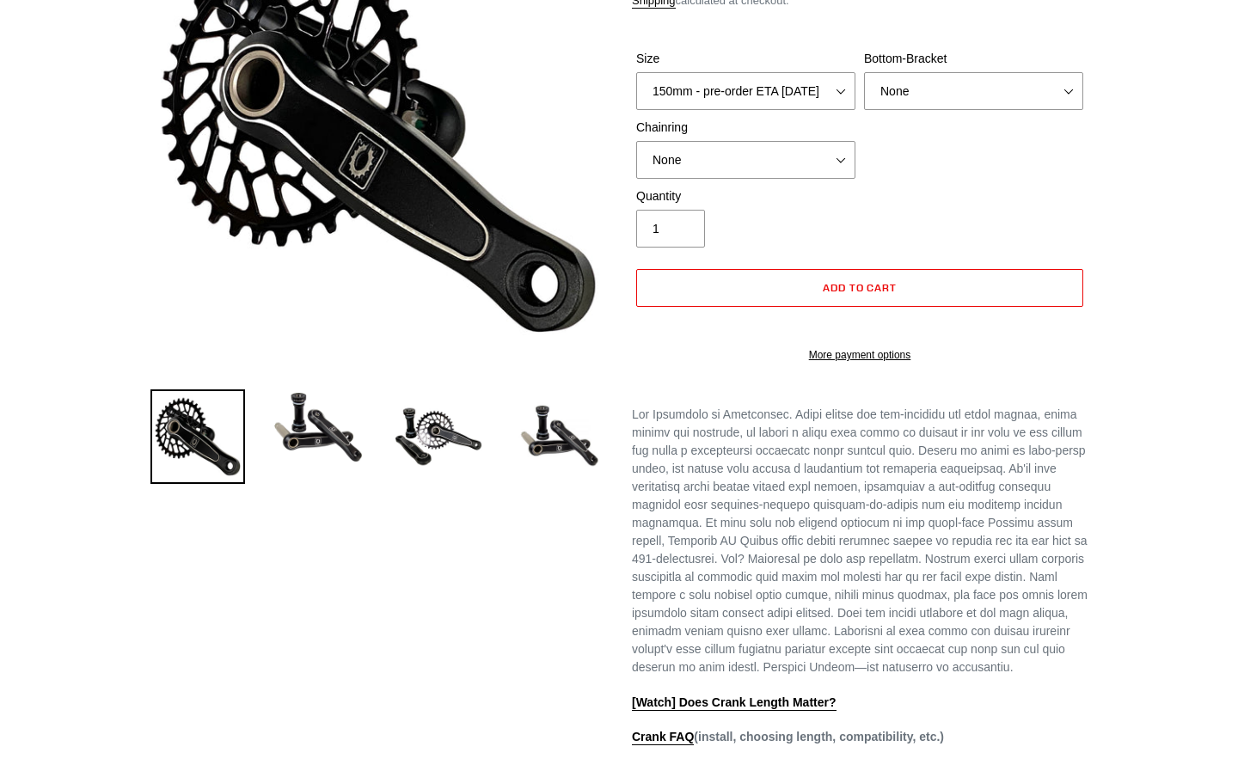
scroll to position [94, 0]
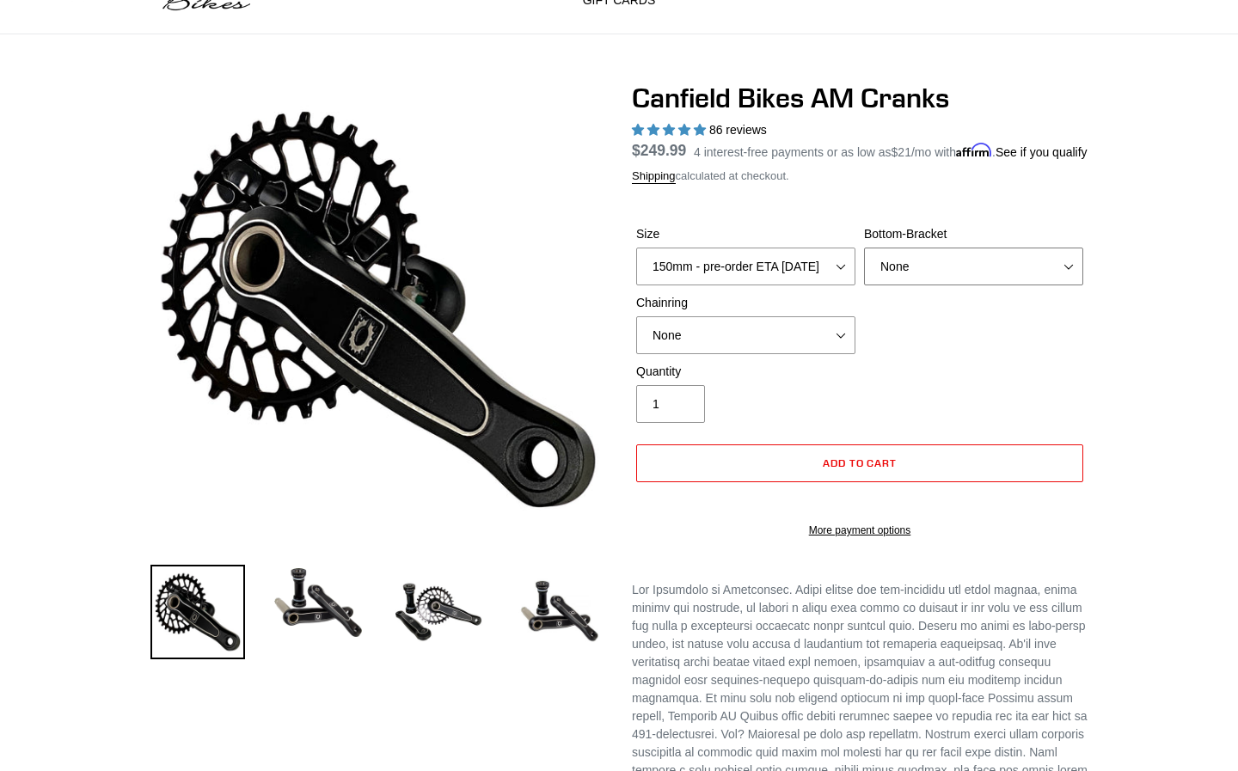
select select "BSA Threaded 68/73mm"
